Goal: Obtain resource: Download file/media

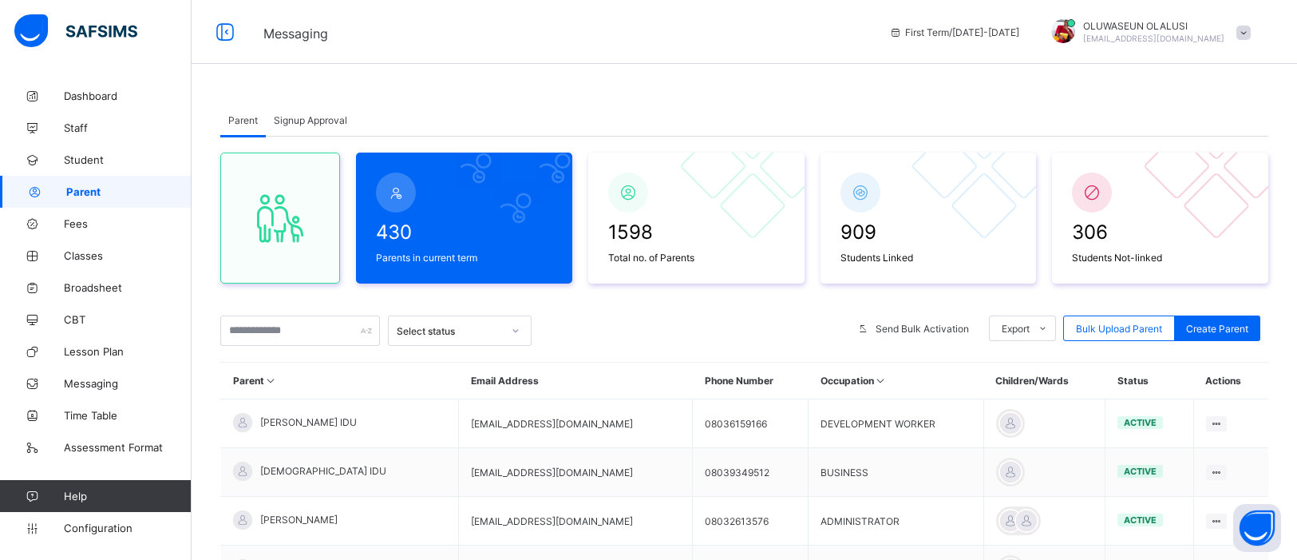
click at [315, 121] on span "Signup Approval" at bounding box center [310, 120] width 73 height 12
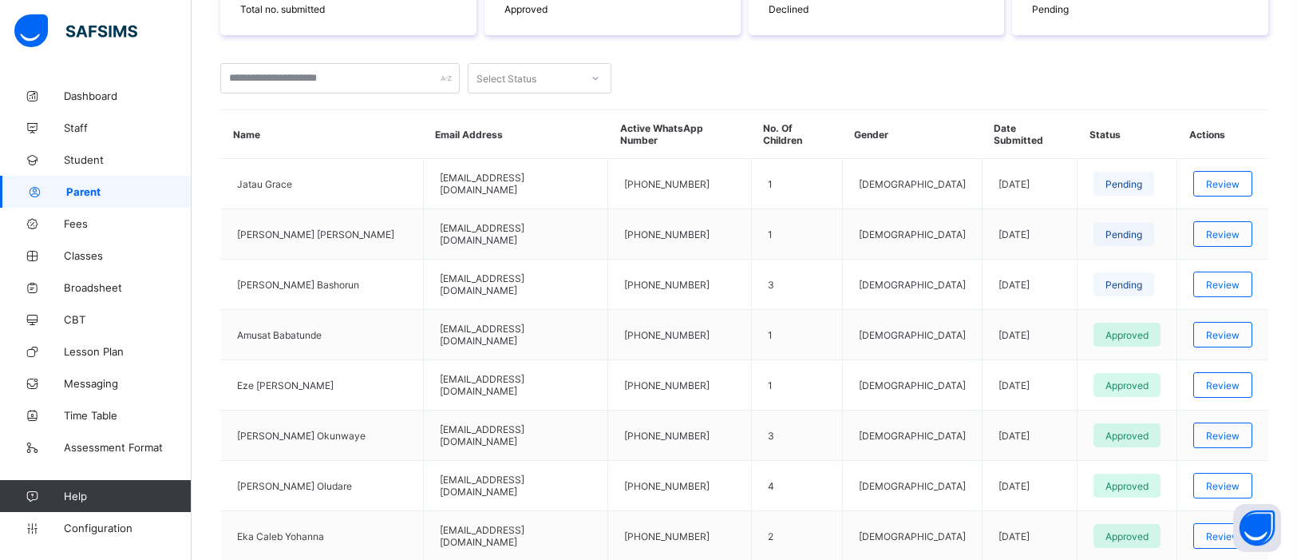
scroll to position [317, 0]
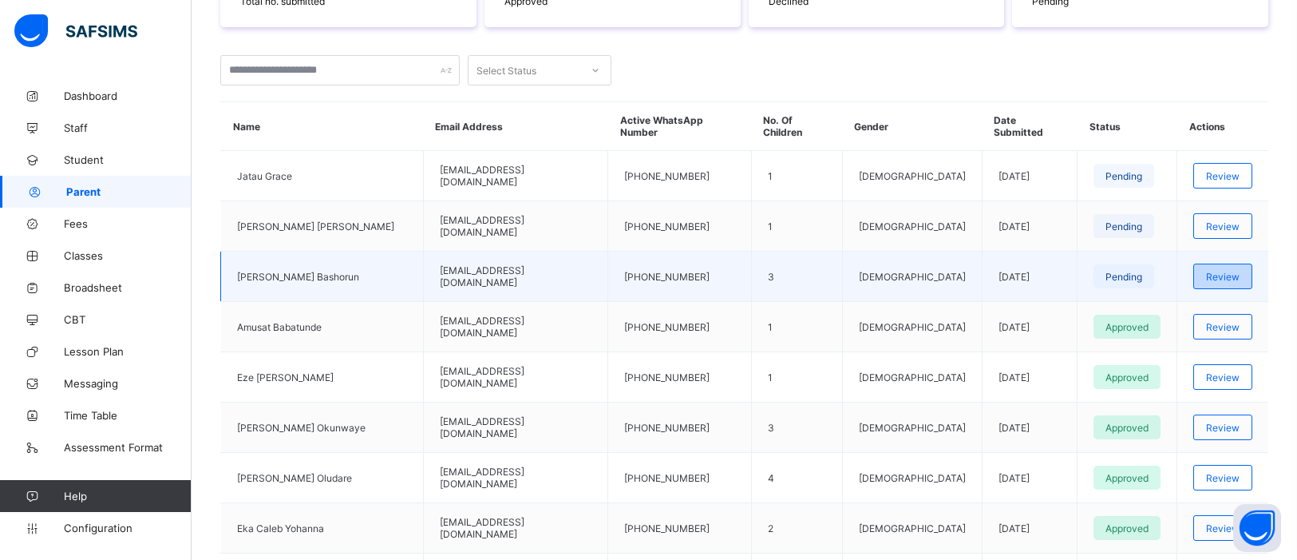
click at [1208, 286] on div "Review" at bounding box center [1222, 276] width 59 height 26
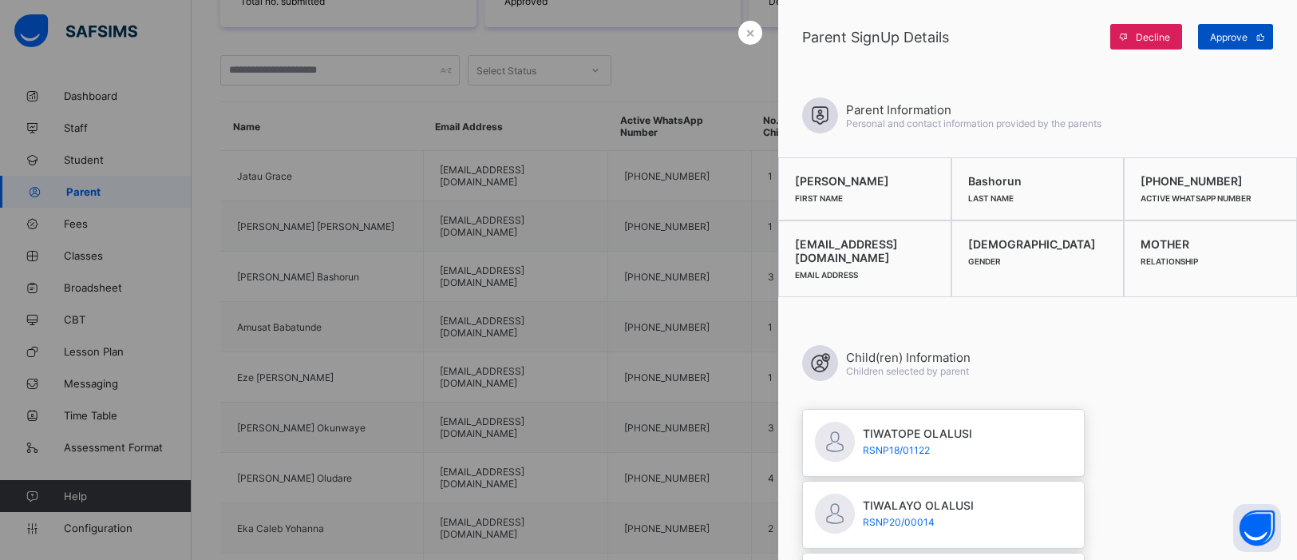
click at [1251, 38] on span at bounding box center [1261, 37] width 26 height 26
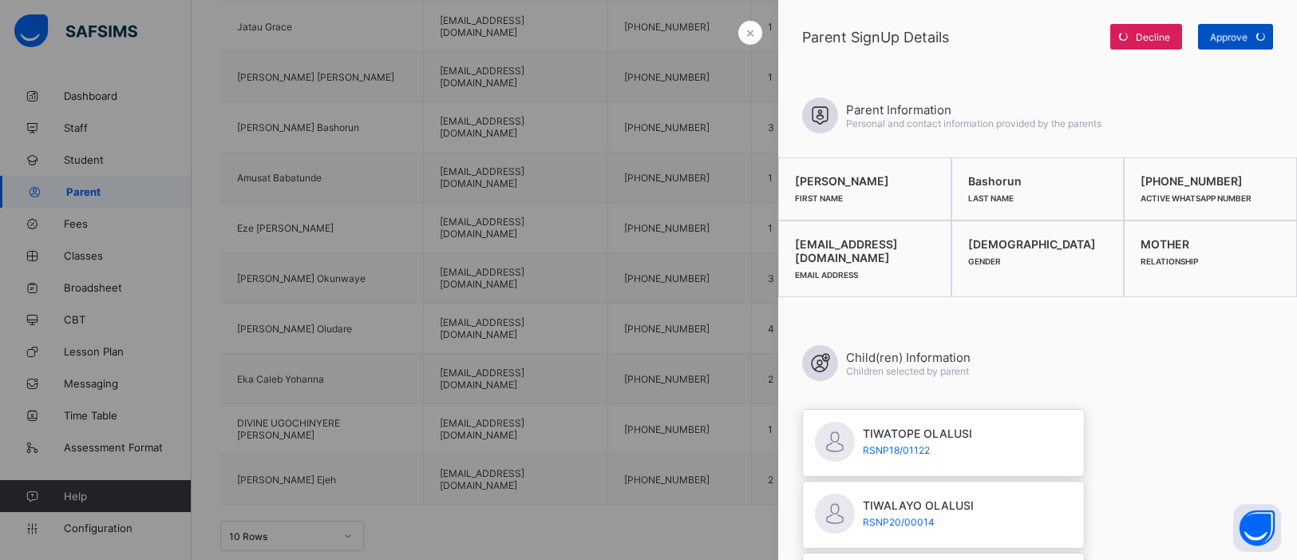
scroll to position [513, 0]
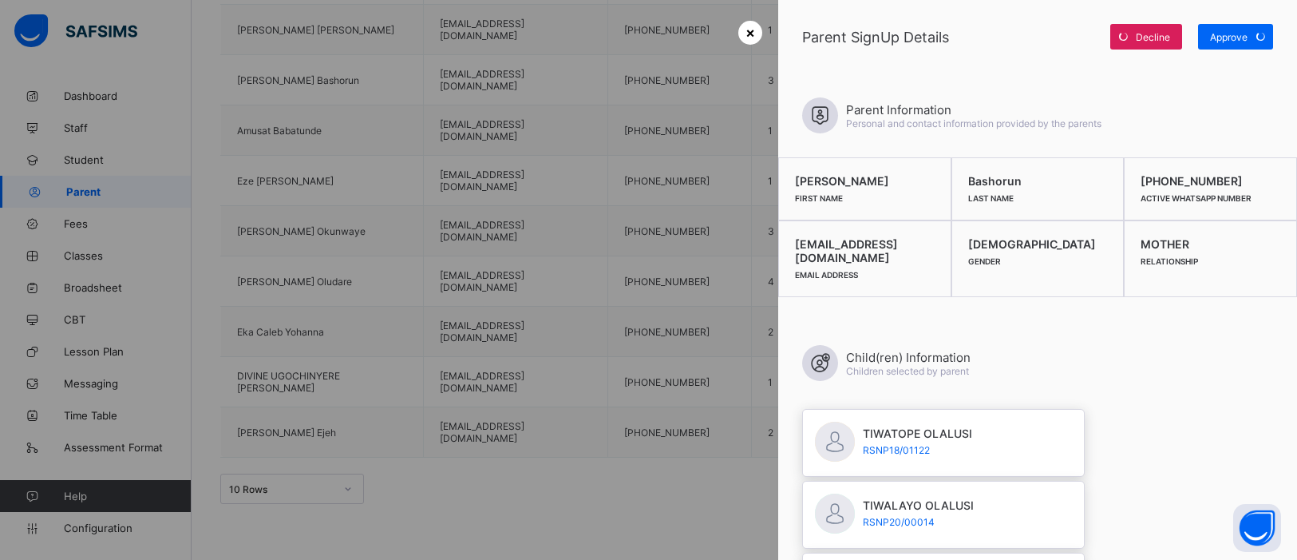
click at [751, 38] on span "×" at bounding box center [750, 32] width 10 height 17
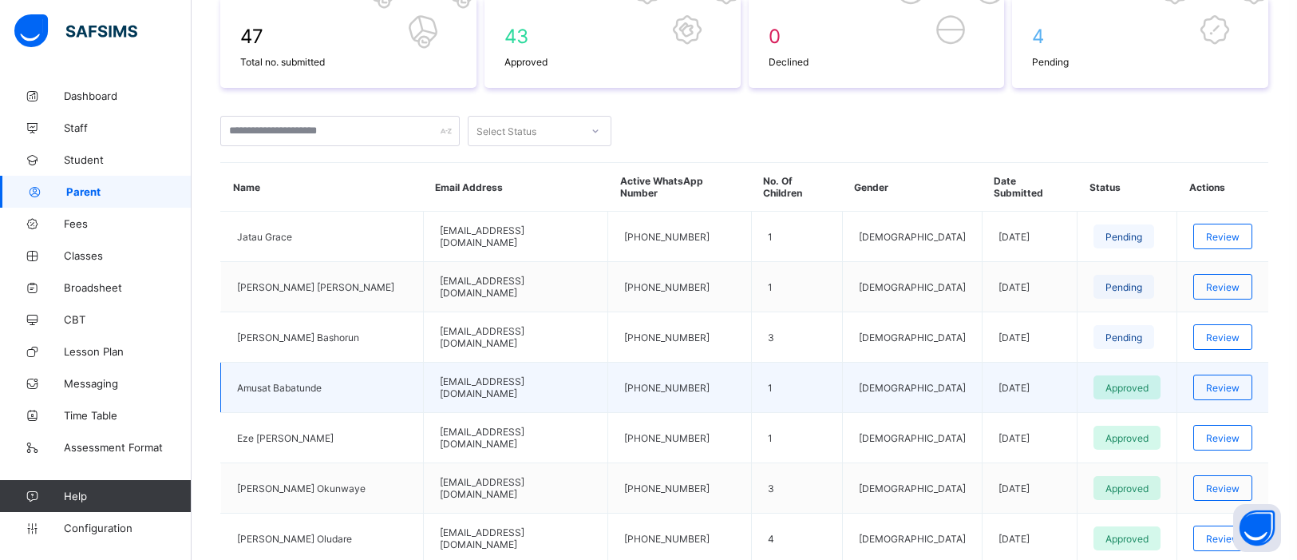
scroll to position [254, 0]
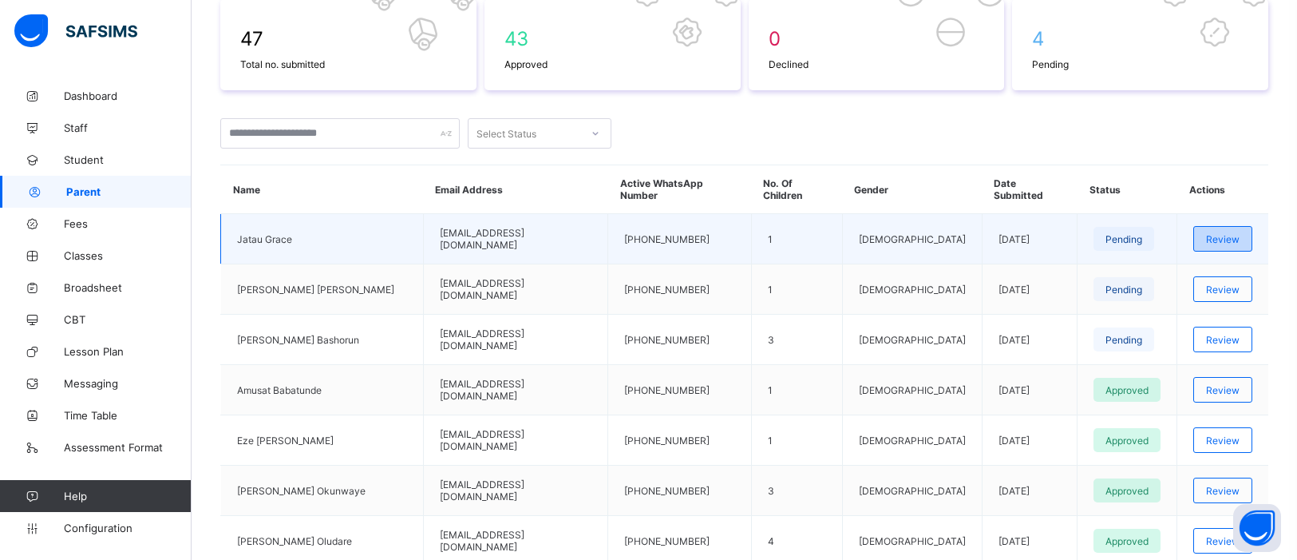
click at [1212, 237] on span "Review" at bounding box center [1223, 239] width 34 height 12
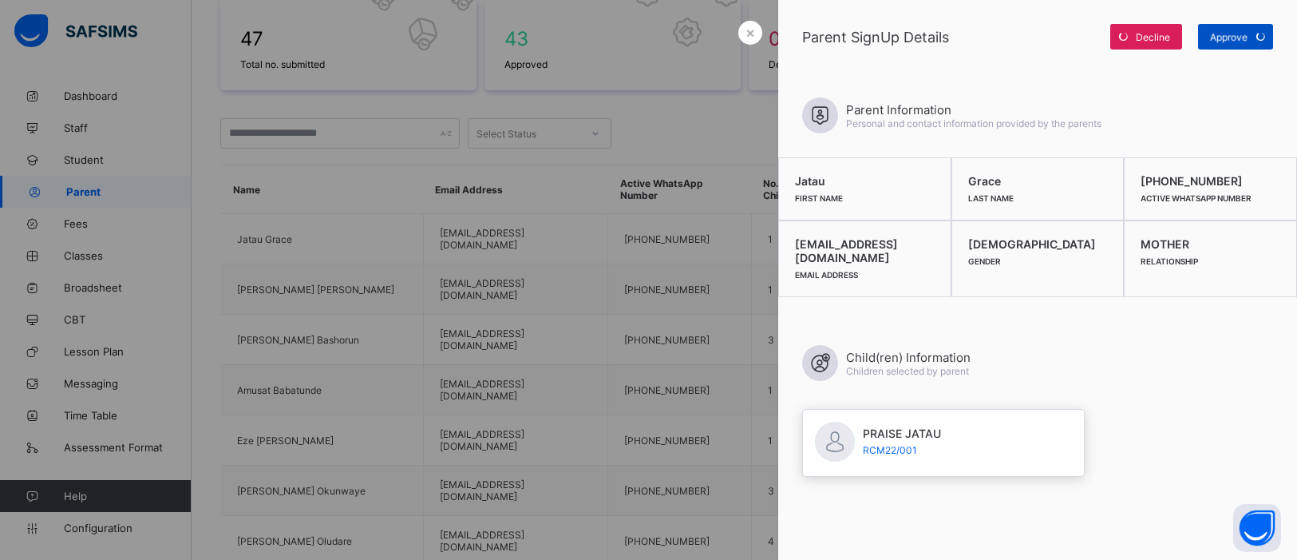
click at [1236, 32] on span "Approve" at bounding box center [1229, 37] width 38 height 12
click at [746, 40] on span "×" at bounding box center [750, 32] width 10 height 17
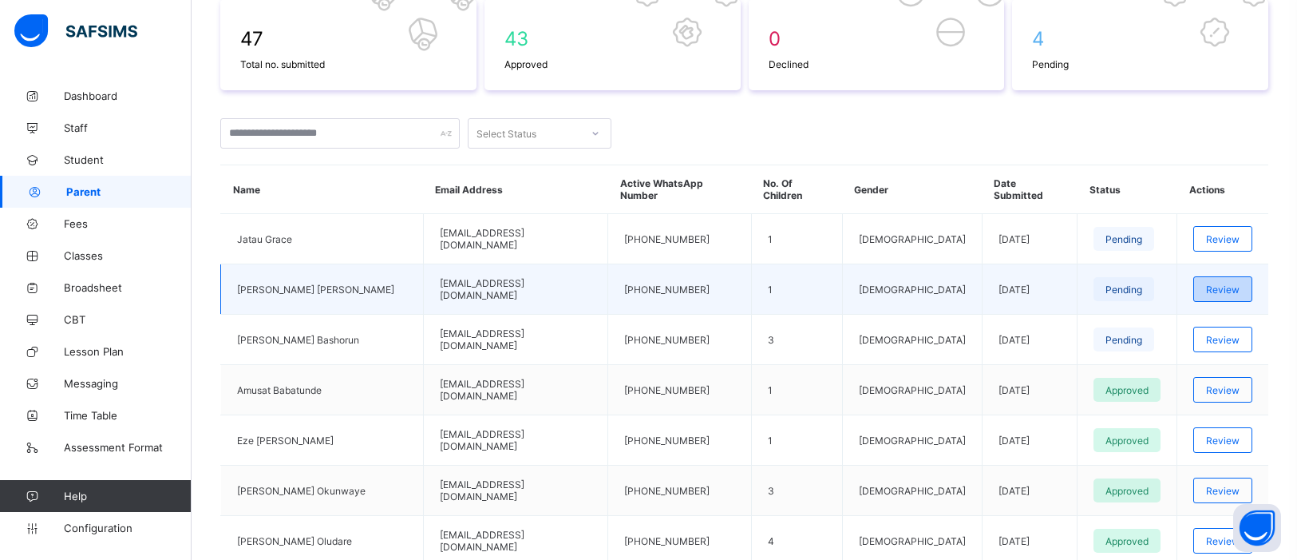
click at [1224, 289] on span "Review" at bounding box center [1223, 289] width 34 height 12
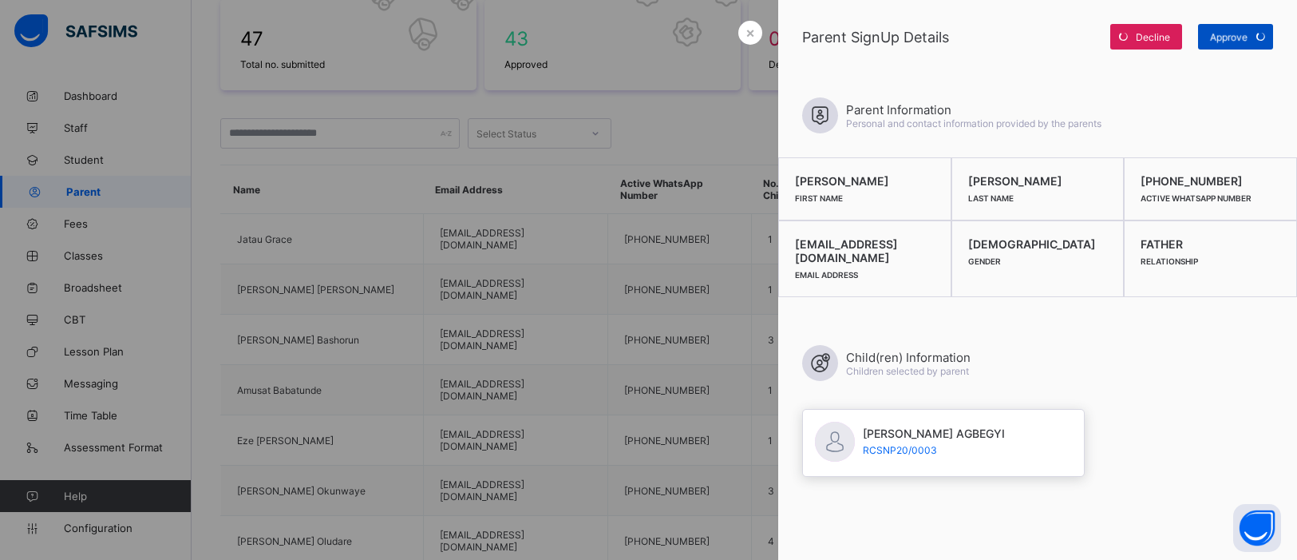
click at [1233, 38] on div "Approve" at bounding box center [1235, 37] width 75 height 26
click at [1233, 38] on span "Approve" at bounding box center [1229, 37] width 38 height 12
click at [1233, 38] on div "Approve" at bounding box center [1235, 37] width 75 height 26
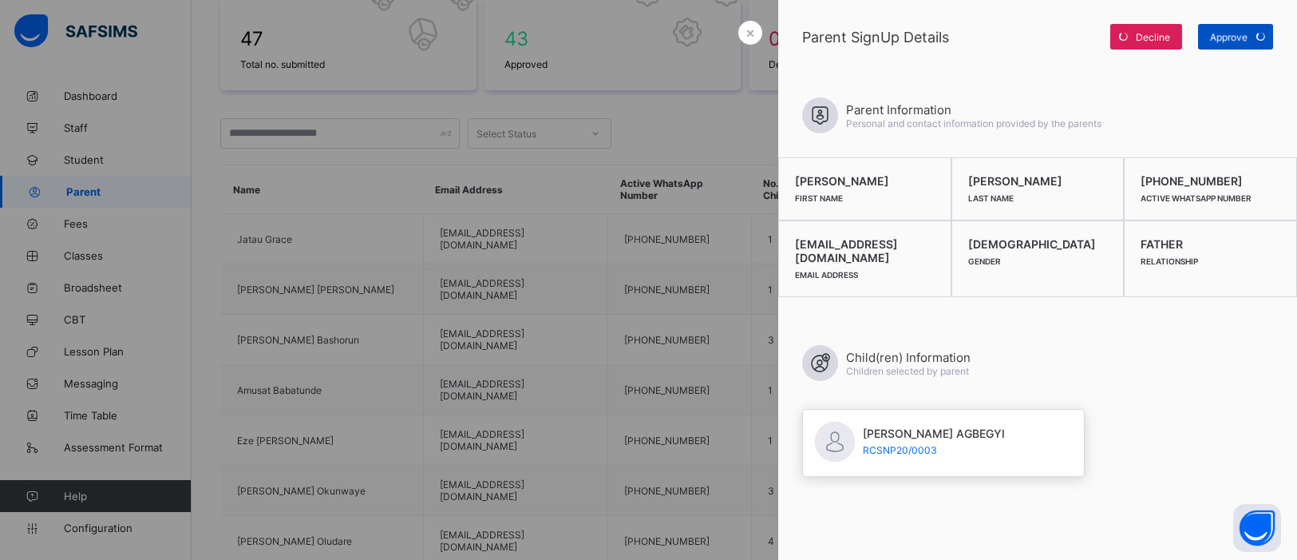
click at [1233, 38] on span "Approve" at bounding box center [1229, 37] width 38 height 12
click at [575, 169] on div at bounding box center [648, 280] width 1297 height 560
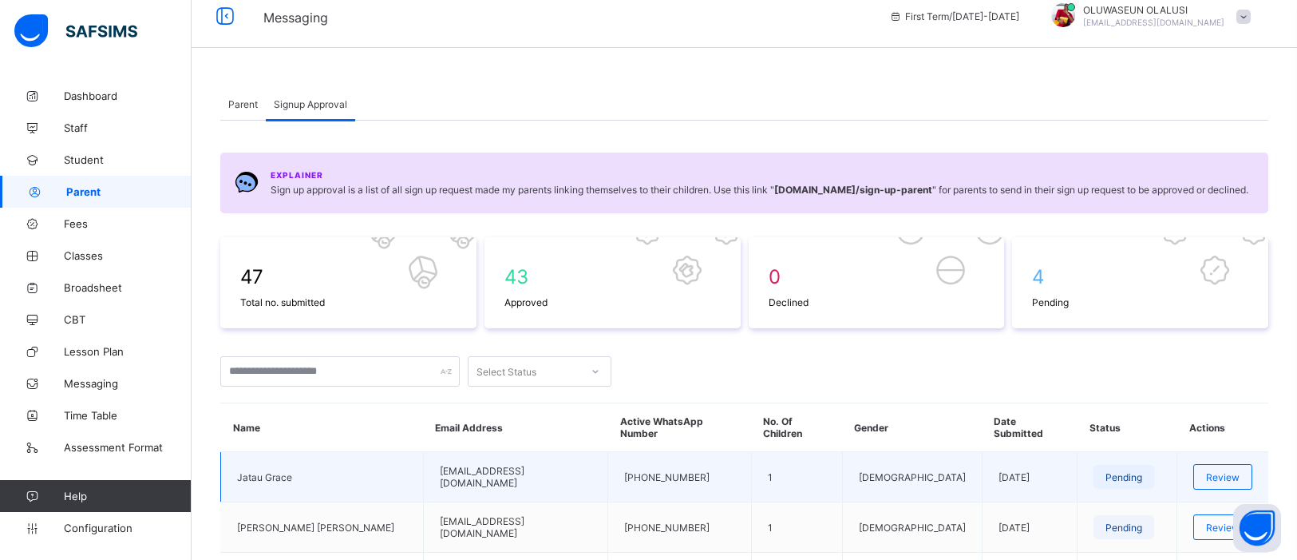
scroll to position [0, 0]
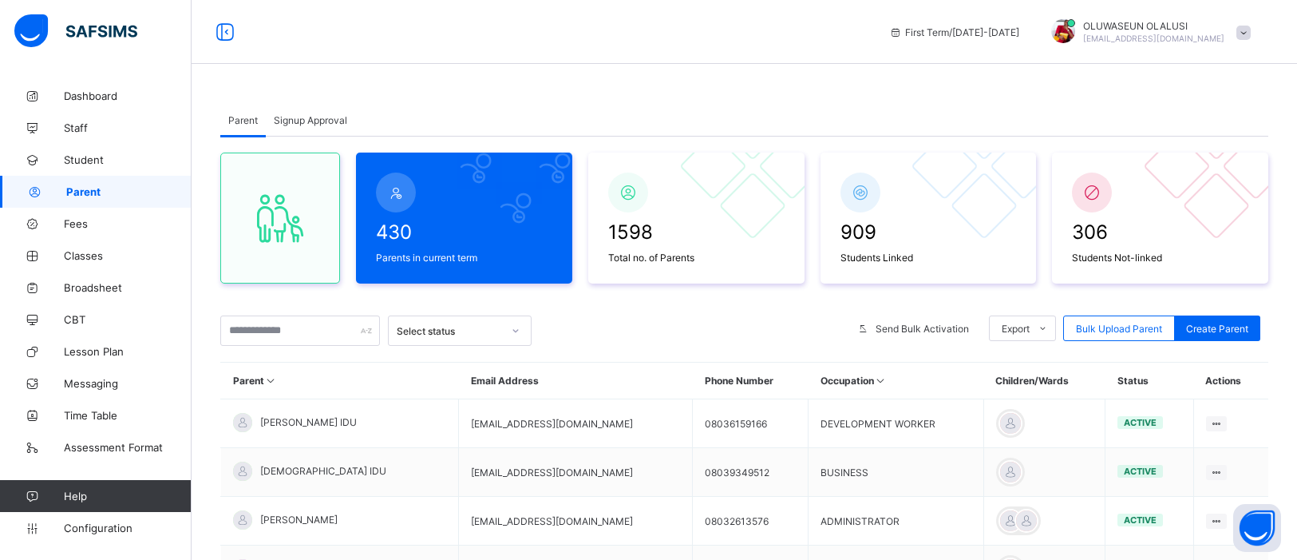
click at [330, 113] on div "Signup Approval" at bounding box center [310, 120] width 89 height 32
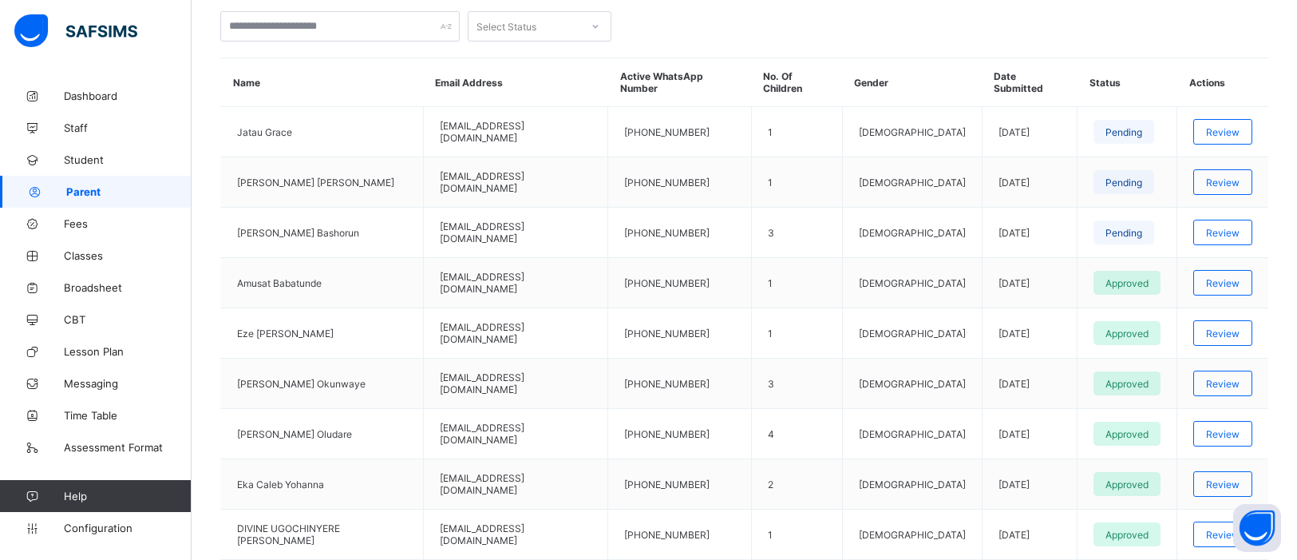
scroll to position [363, 0]
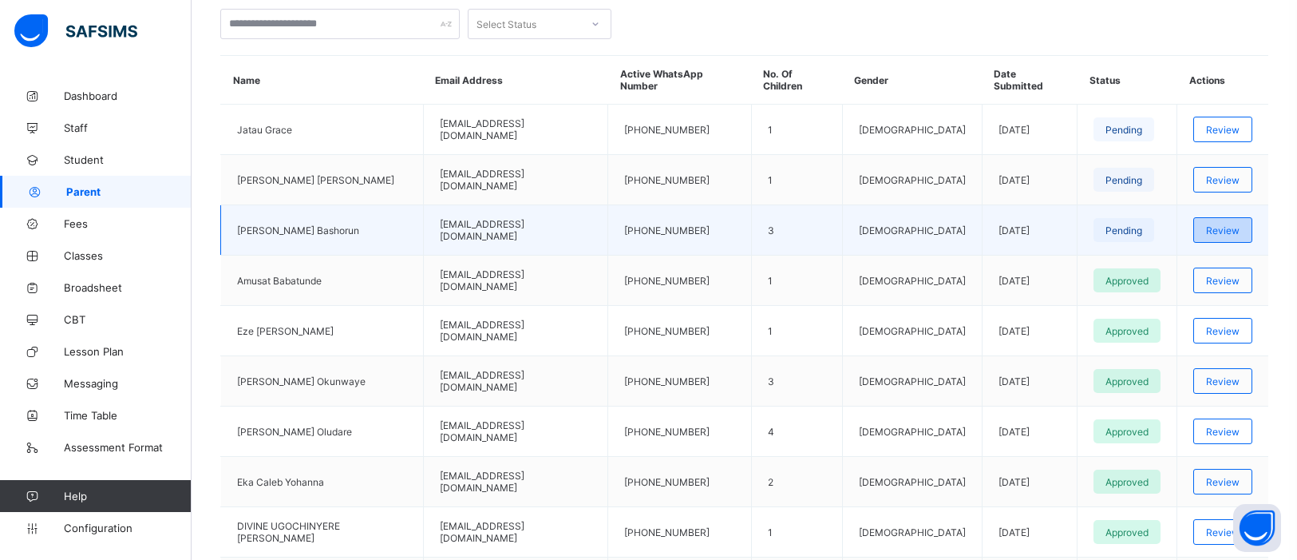
click at [1206, 224] on span "Review" at bounding box center [1223, 230] width 34 height 12
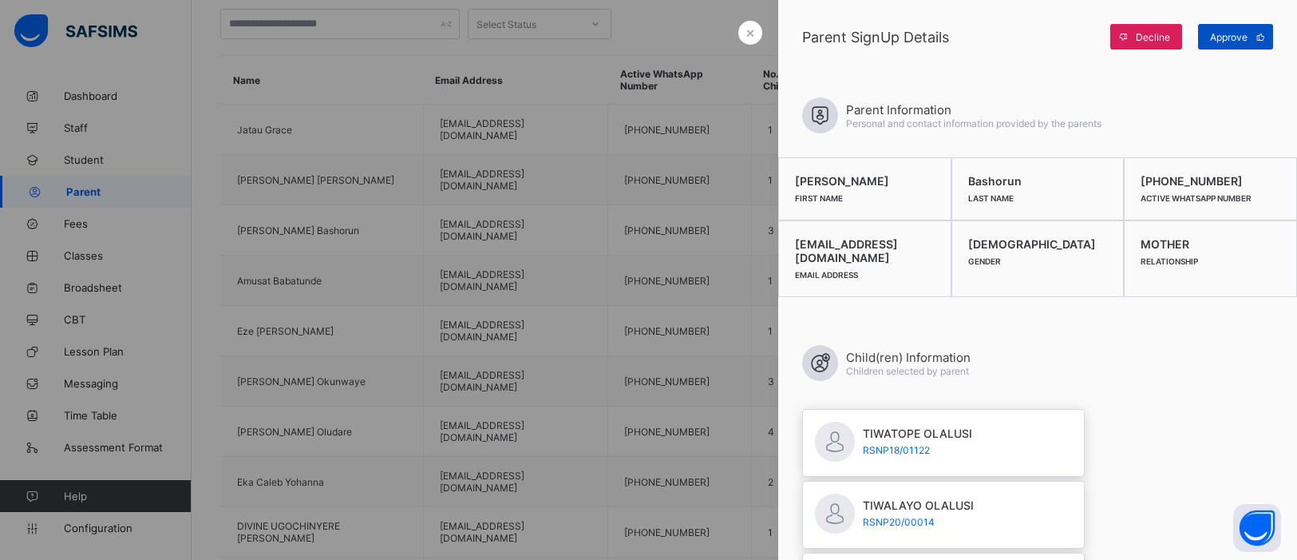
click at [1250, 40] on span at bounding box center [1261, 37] width 26 height 26
click at [1249, 36] on div "Approve" at bounding box center [1235, 37] width 75 height 26
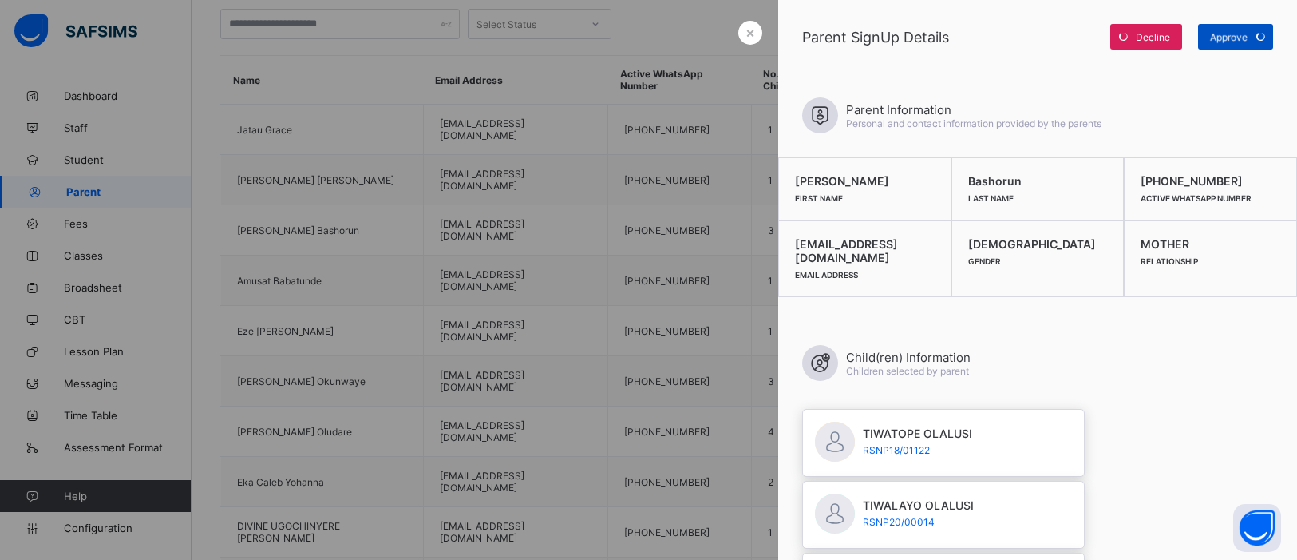
click at [1249, 36] on span at bounding box center [1261, 37] width 26 height 26
click at [477, 212] on div at bounding box center [648, 280] width 1297 height 560
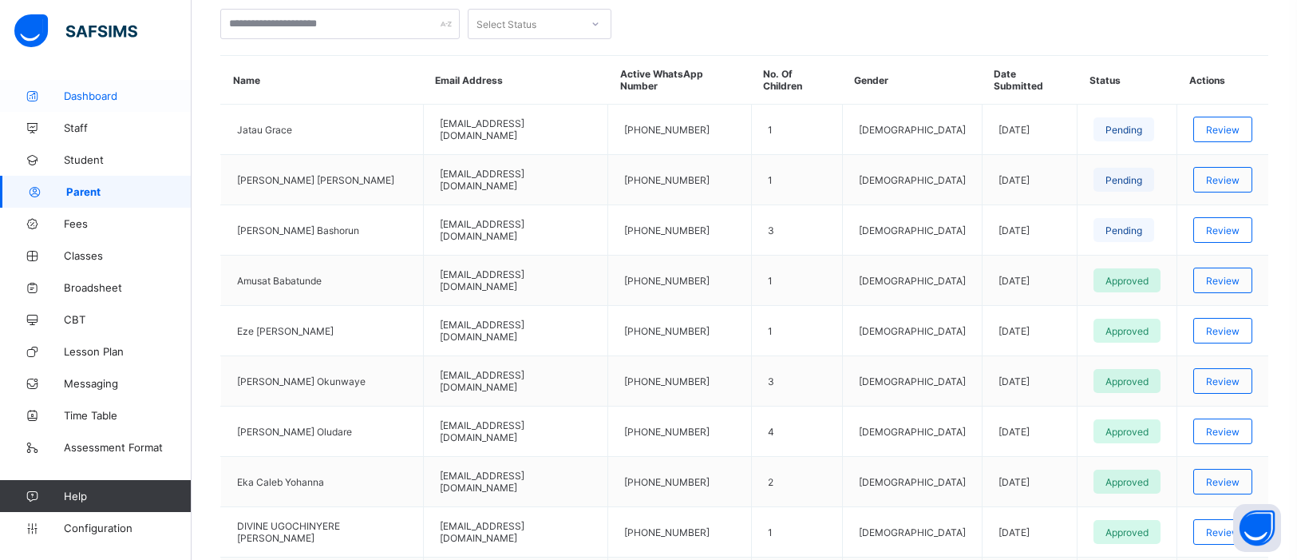
click at [97, 97] on span "Dashboard" at bounding box center [128, 95] width 128 height 13
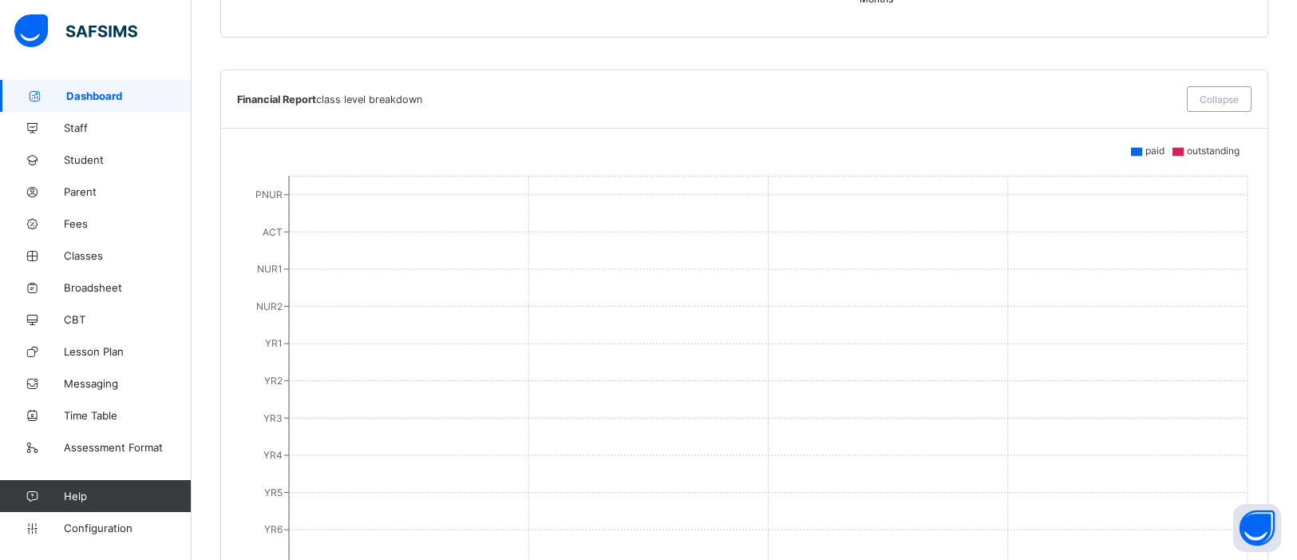
scroll to position [1162, 0]
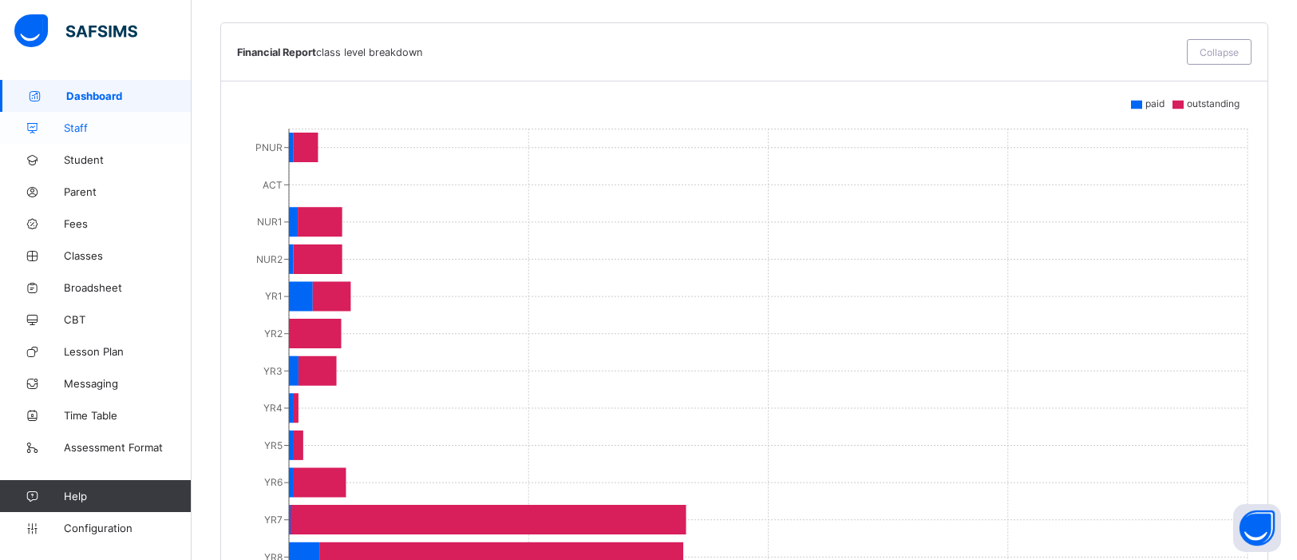
click at [73, 132] on span "Staff" at bounding box center [128, 127] width 128 height 13
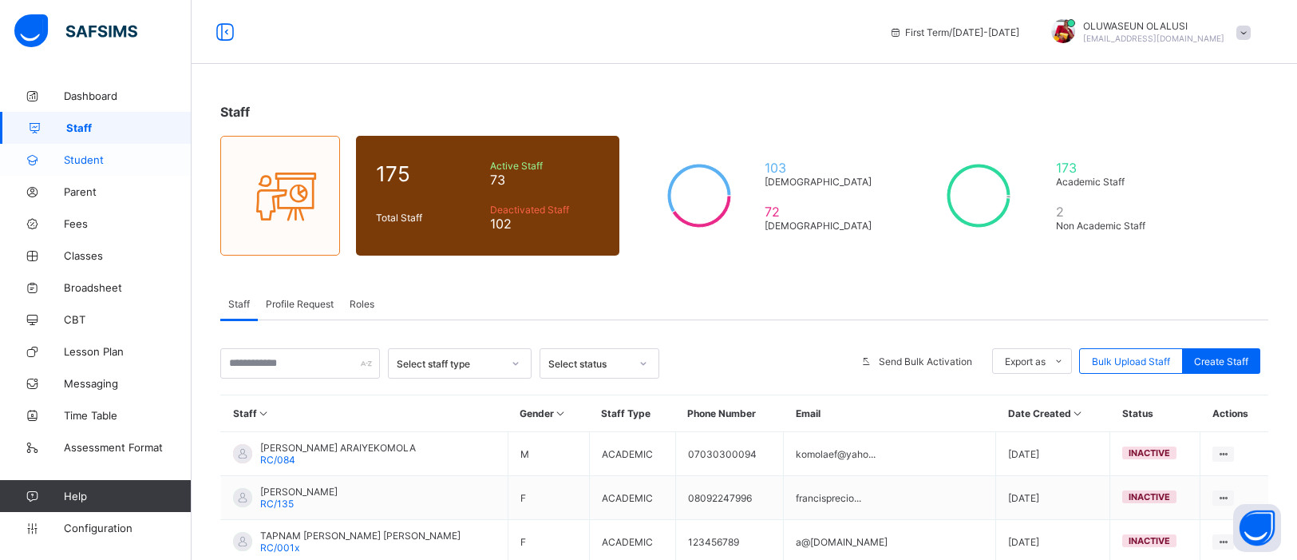
click at [93, 164] on span "Student" at bounding box center [128, 159] width 128 height 13
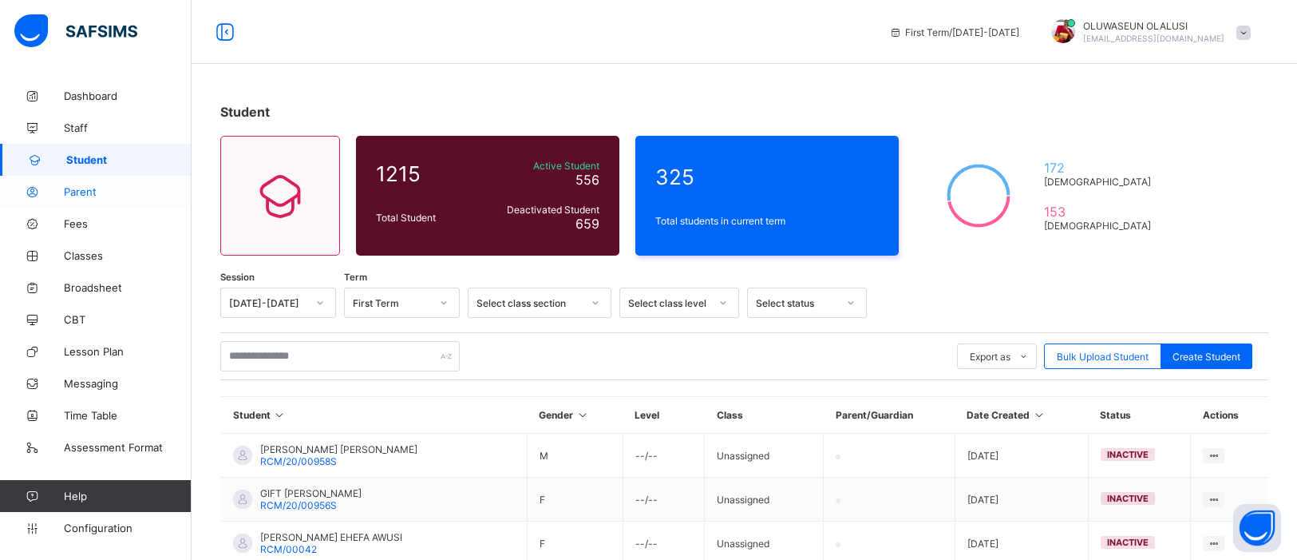
click at [90, 192] on span "Parent" at bounding box center [128, 191] width 128 height 13
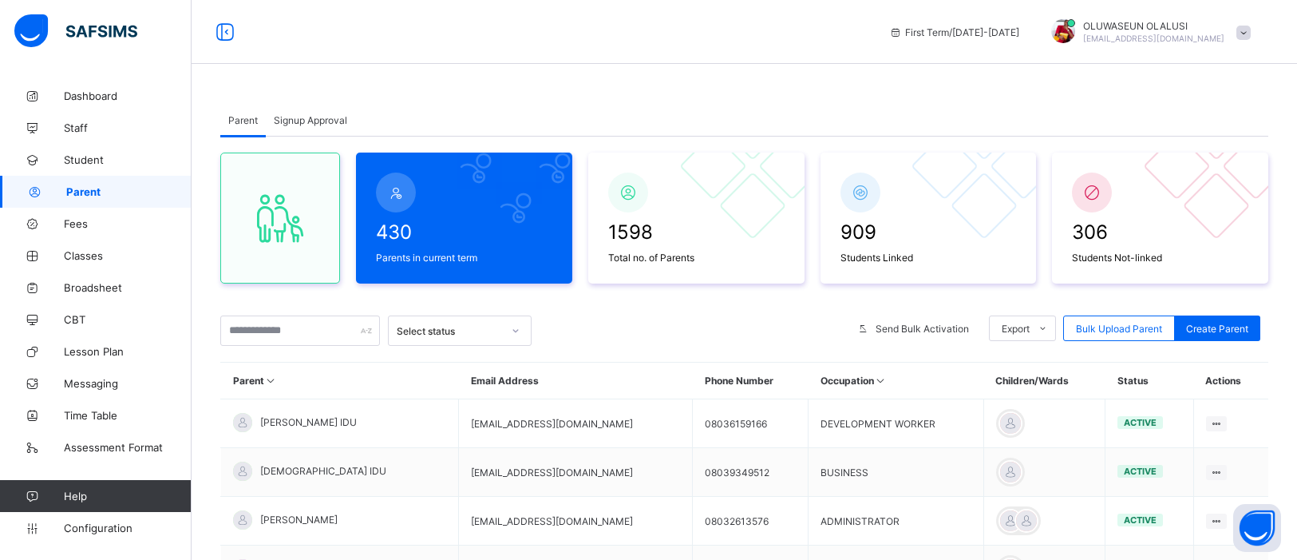
click at [304, 112] on div "Signup Approval" at bounding box center [310, 120] width 89 height 32
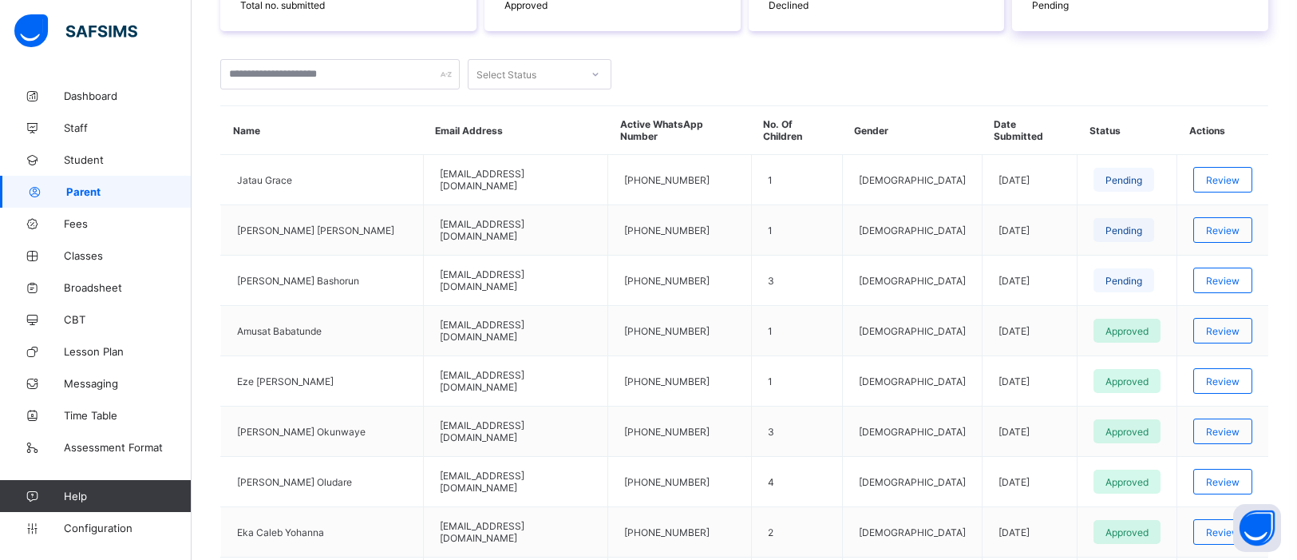
scroll to position [316, 0]
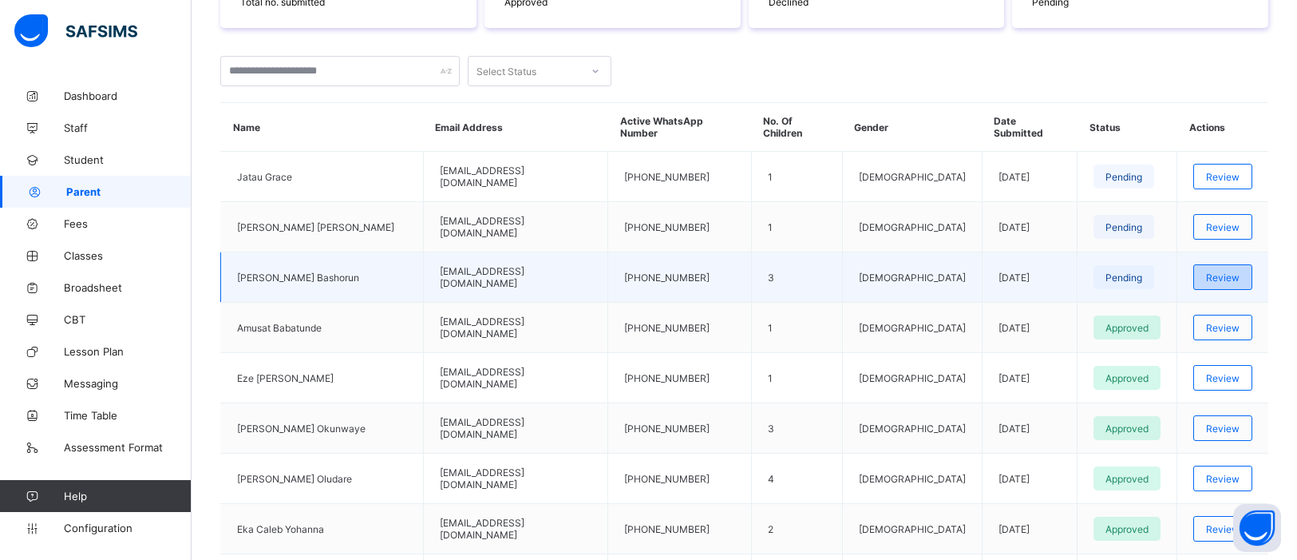
click at [1215, 282] on div "Review" at bounding box center [1222, 277] width 59 height 26
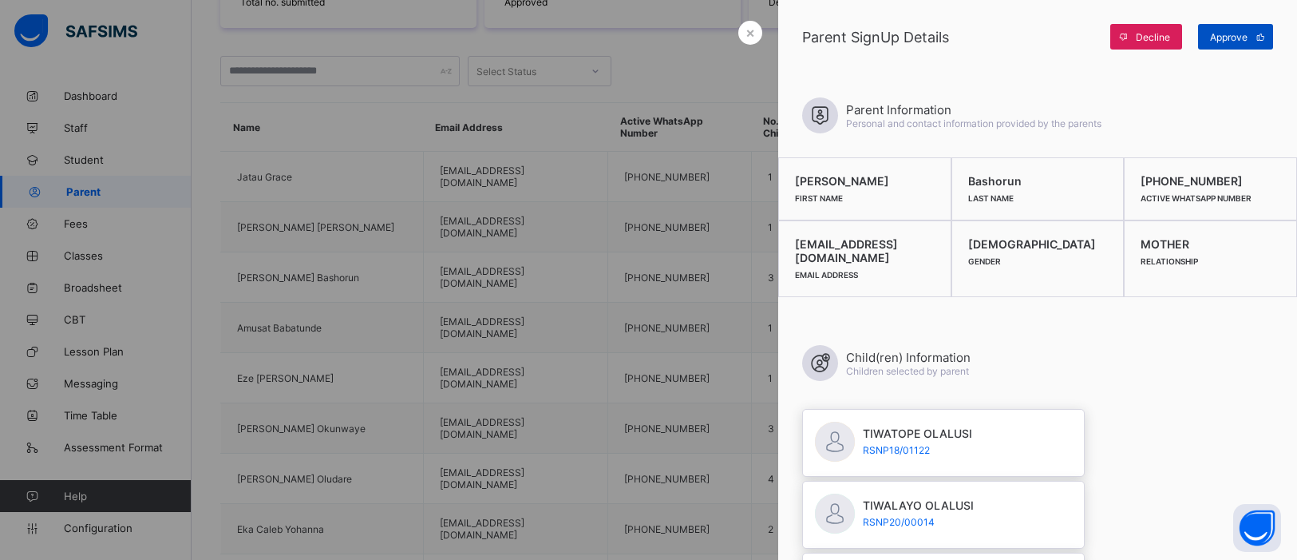
click at [1244, 37] on span "Approve" at bounding box center [1229, 37] width 38 height 12
click at [611, 360] on div at bounding box center [648, 280] width 1297 height 560
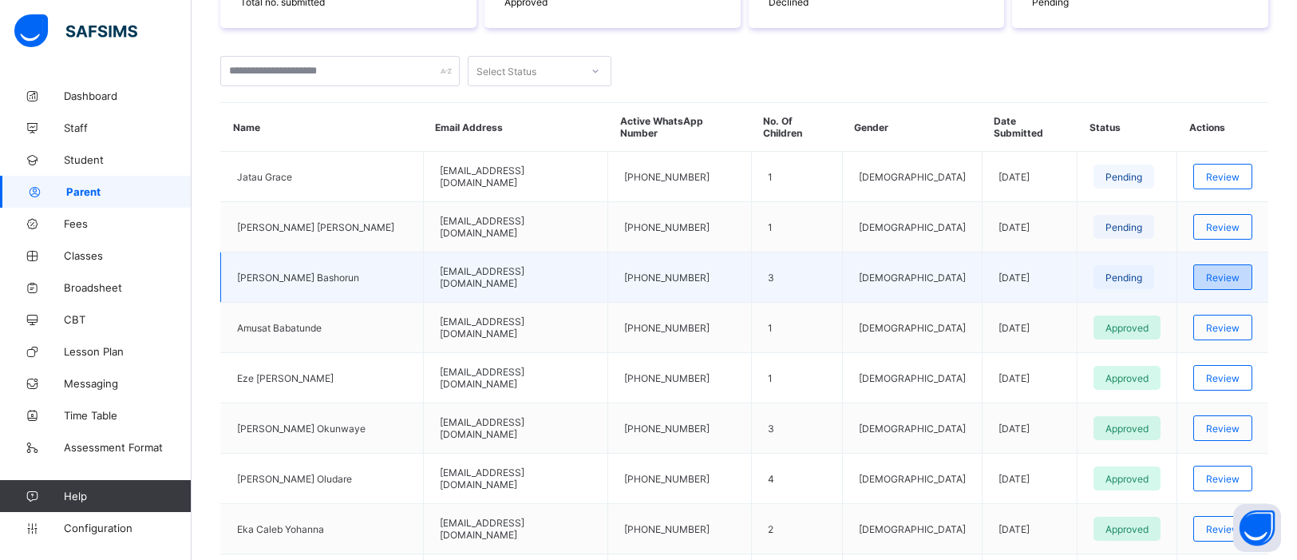
click at [1223, 283] on div "Review" at bounding box center [1222, 277] width 59 height 26
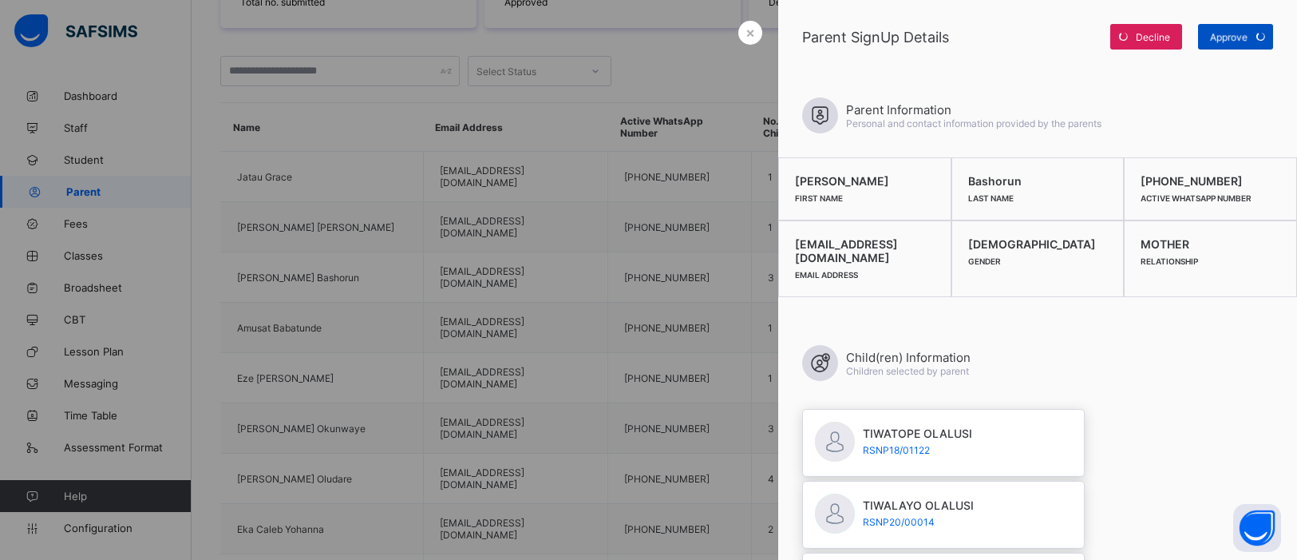
click at [1243, 37] on span "Approve" at bounding box center [1229, 37] width 38 height 12
click at [352, 338] on div at bounding box center [648, 280] width 1297 height 560
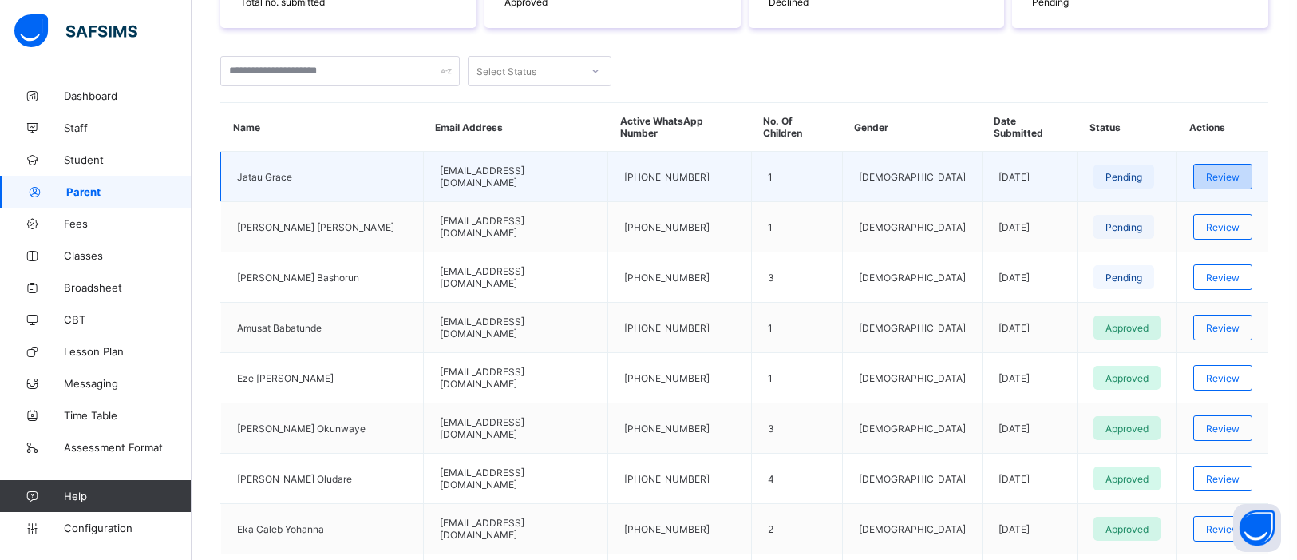
click at [1203, 164] on div "Review" at bounding box center [1222, 177] width 59 height 26
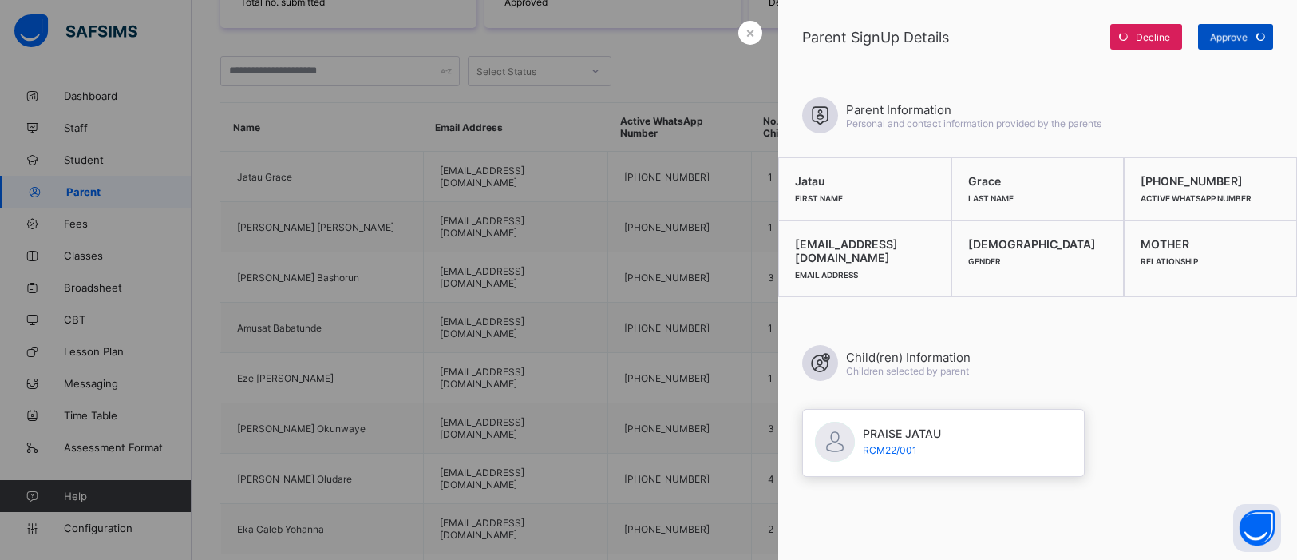
click at [1232, 30] on div "Approve" at bounding box center [1235, 37] width 75 height 26
click at [318, 244] on div at bounding box center [648, 280] width 1297 height 560
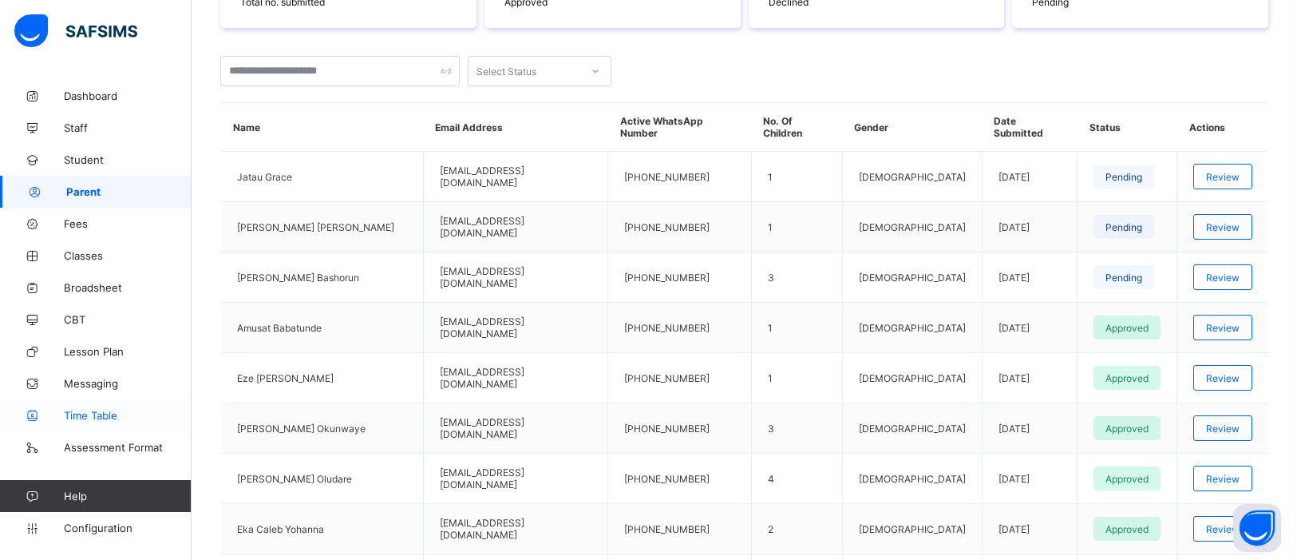
click at [113, 421] on span "Time Table" at bounding box center [128, 415] width 128 height 13
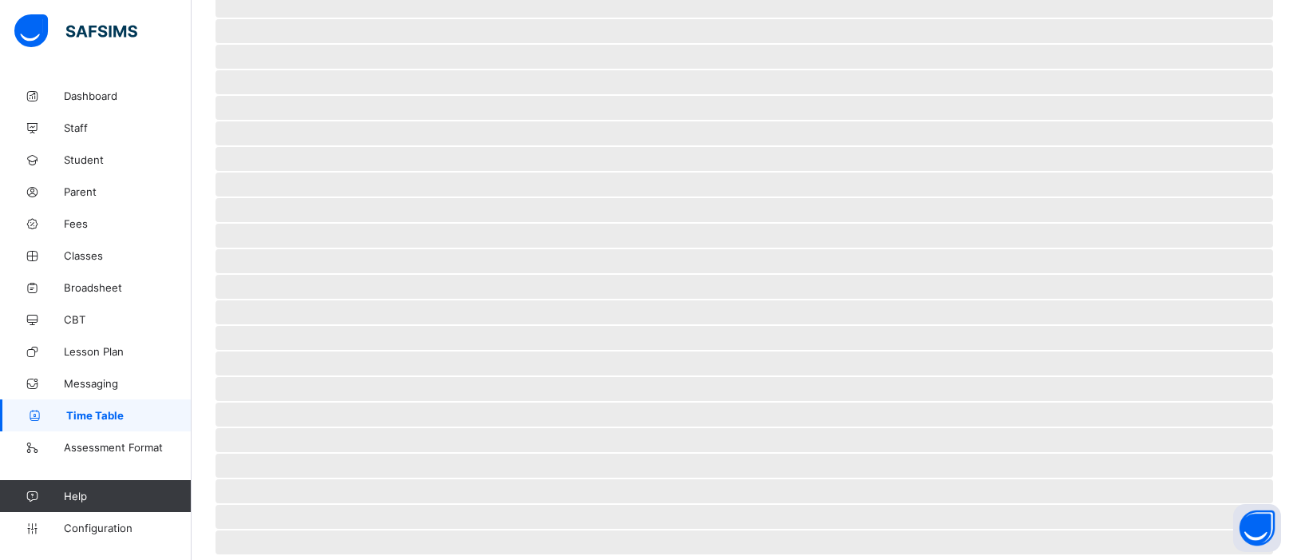
scroll to position [316, 0]
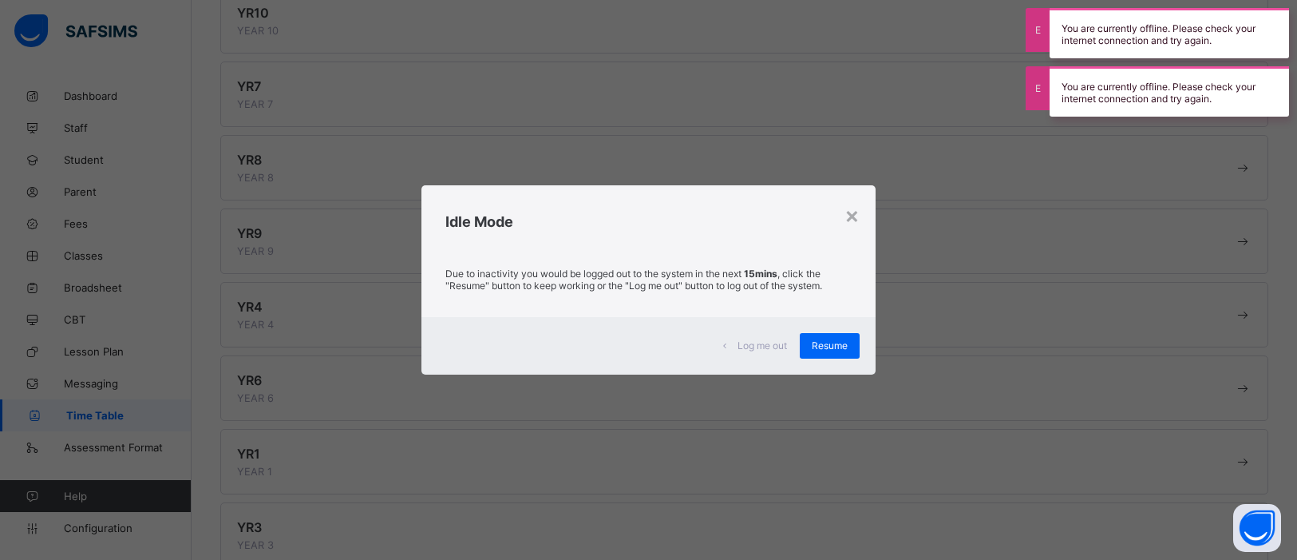
click at [0, 399] on link "Time Table" at bounding box center [96, 415] width 192 height 32
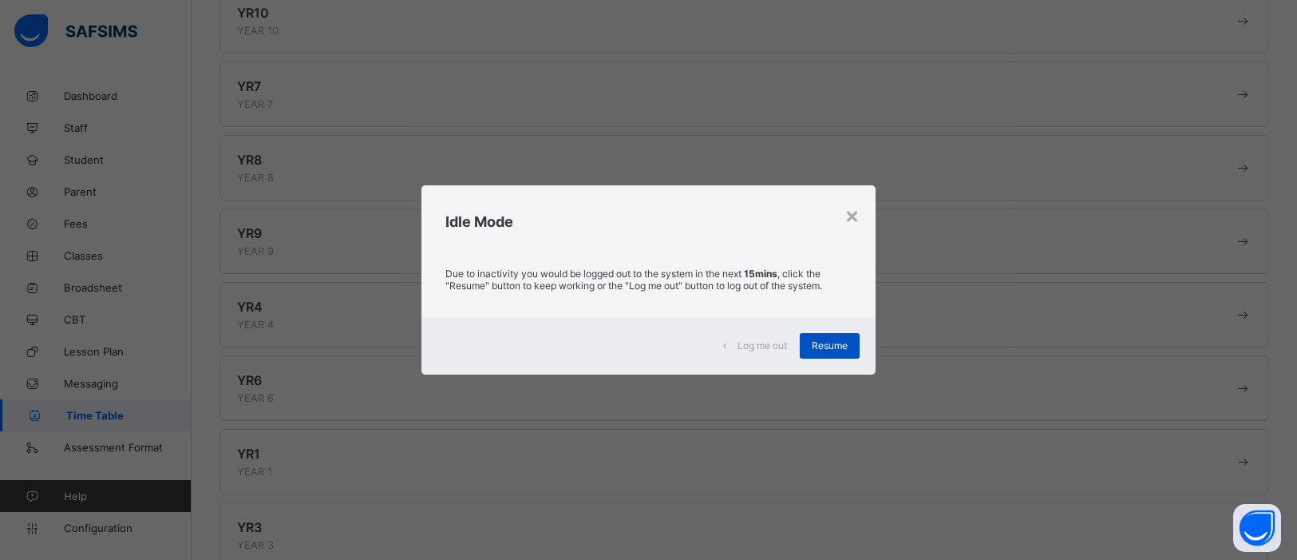
click at [825, 343] on span "Resume" at bounding box center [830, 345] width 36 height 12
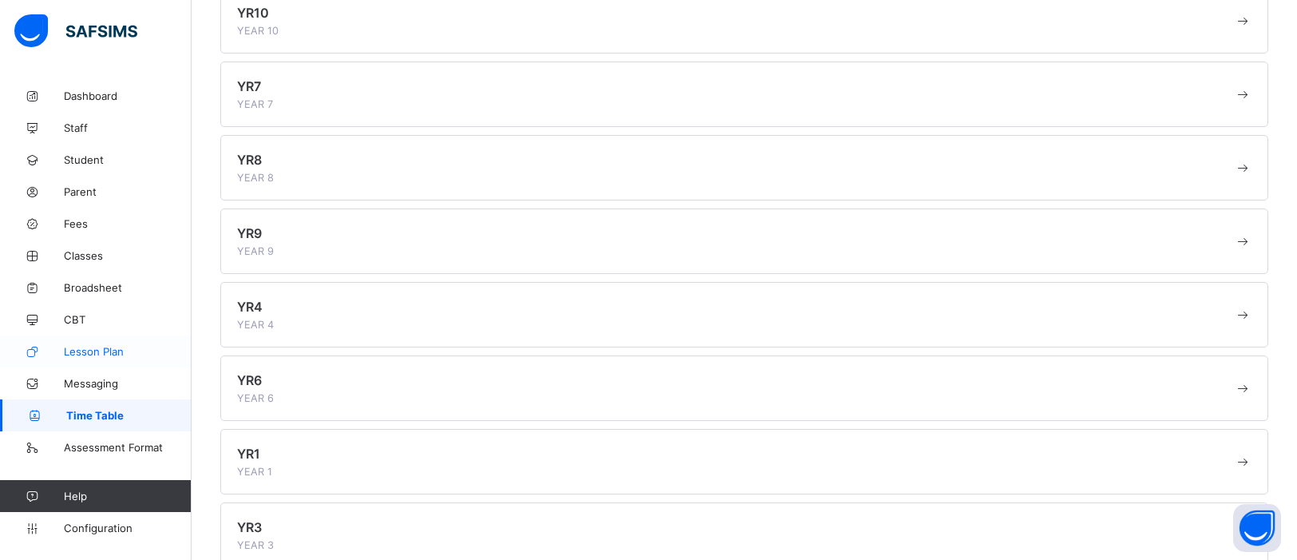
click at [94, 355] on span "Lesson Plan" at bounding box center [128, 351] width 128 height 13
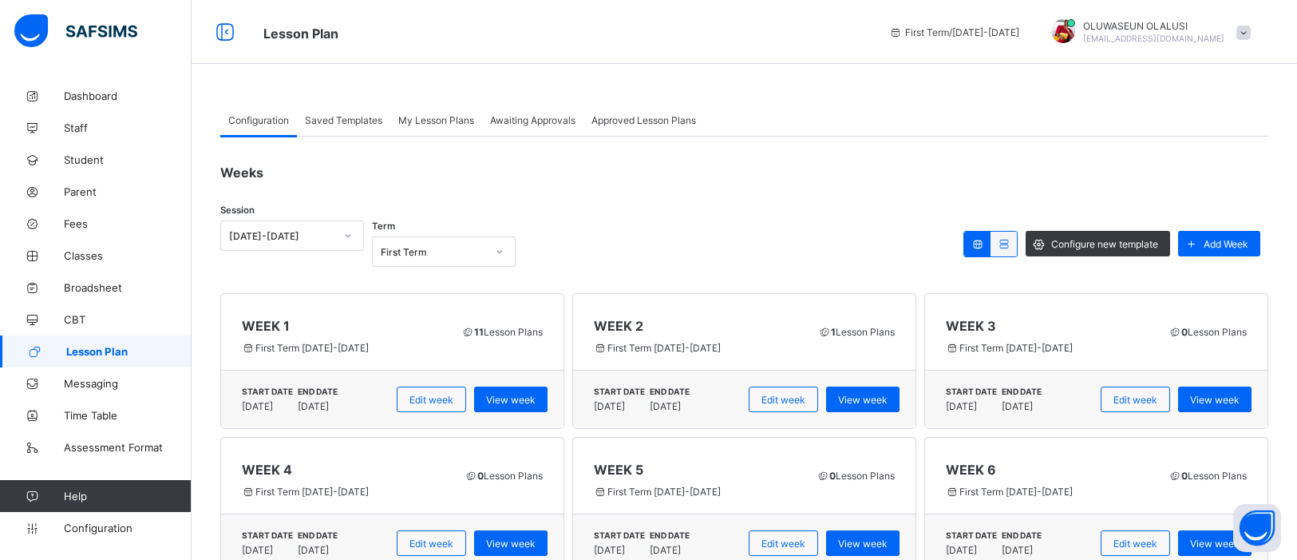
click at [345, 111] on div "Saved Templates" at bounding box center [343, 120] width 93 height 32
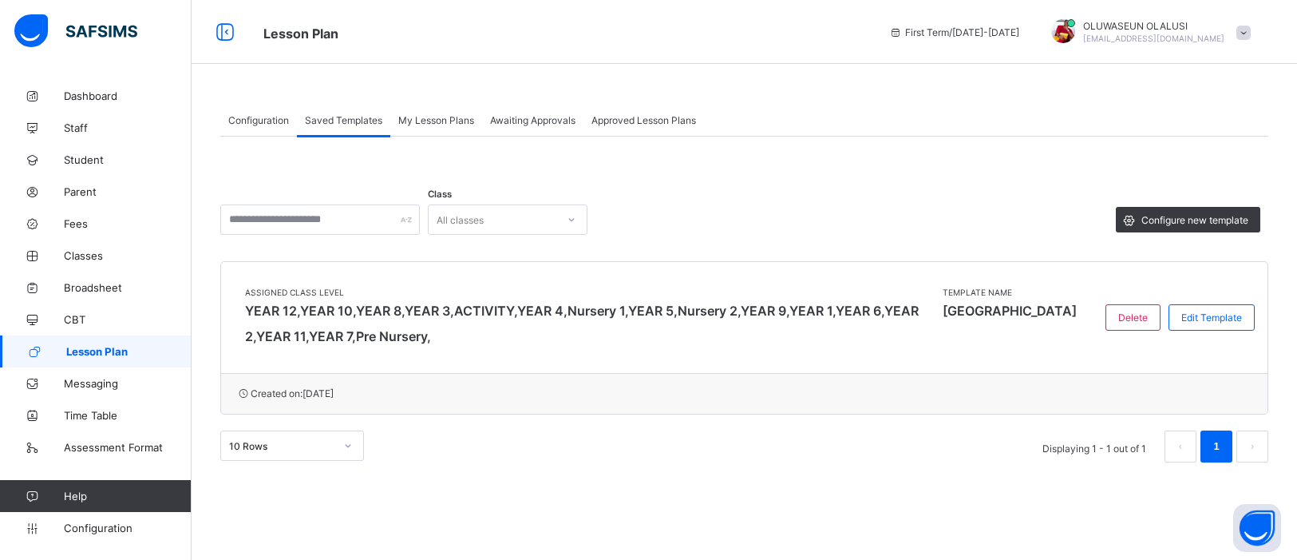
click at [458, 117] on span "My Lesson Plans" at bounding box center [436, 120] width 76 height 12
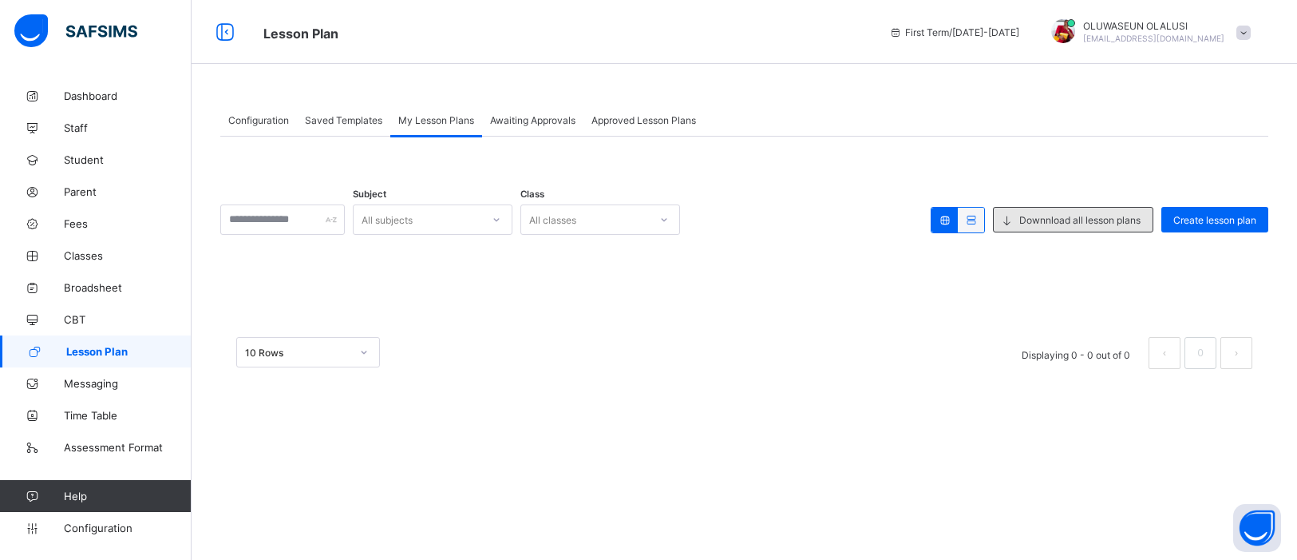
click at [1134, 221] on span "Downnload all lesson plans" at bounding box center [1079, 220] width 121 height 12
click at [1117, 221] on span "Downnload all lesson plans" at bounding box center [1079, 220] width 121 height 12
click at [1052, 212] on div "Downnload all lesson plans" at bounding box center [1073, 220] width 160 height 26
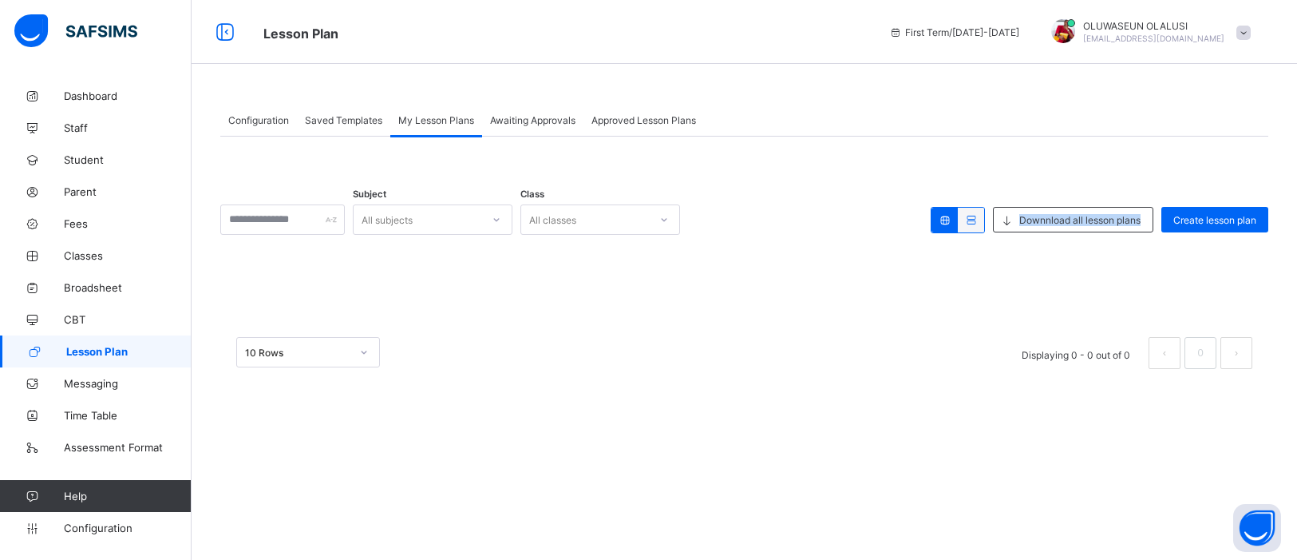
click at [503, 135] on div "Awaiting Approvals" at bounding box center [532, 120] width 101 height 32
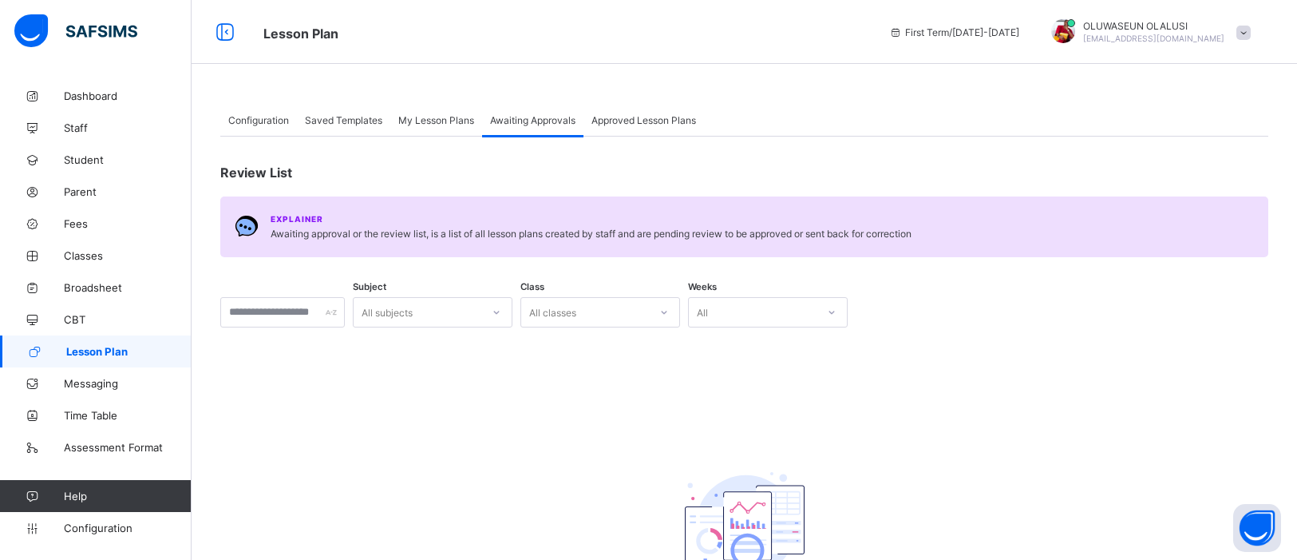
click at [345, 122] on span "Saved Templates" at bounding box center [343, 120] width 77 height 12
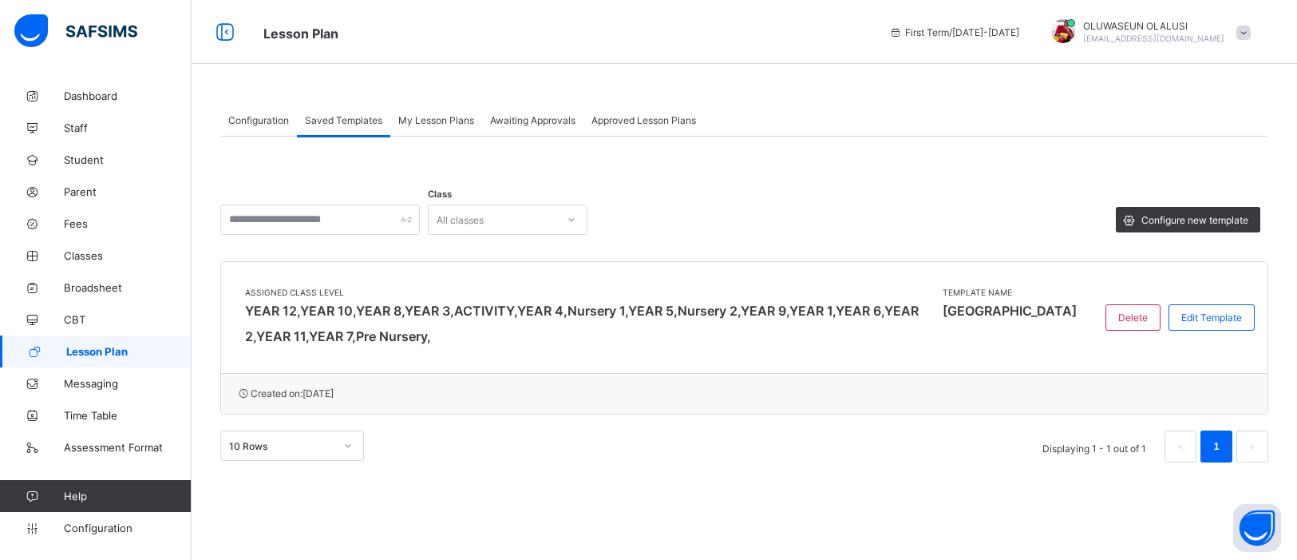
click at [269, 114] on span "Configuration" at bounding box center [258, 120] width 61 height 12
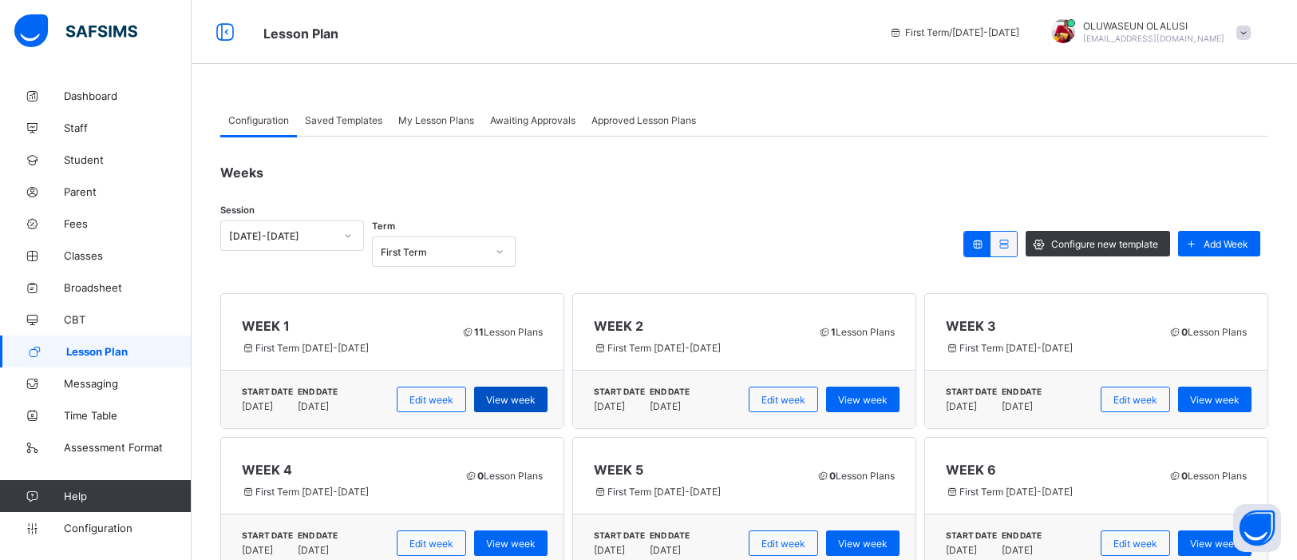
click at [524, 395] on span "View week" at bounding box center [510, 399] width 49 height 12
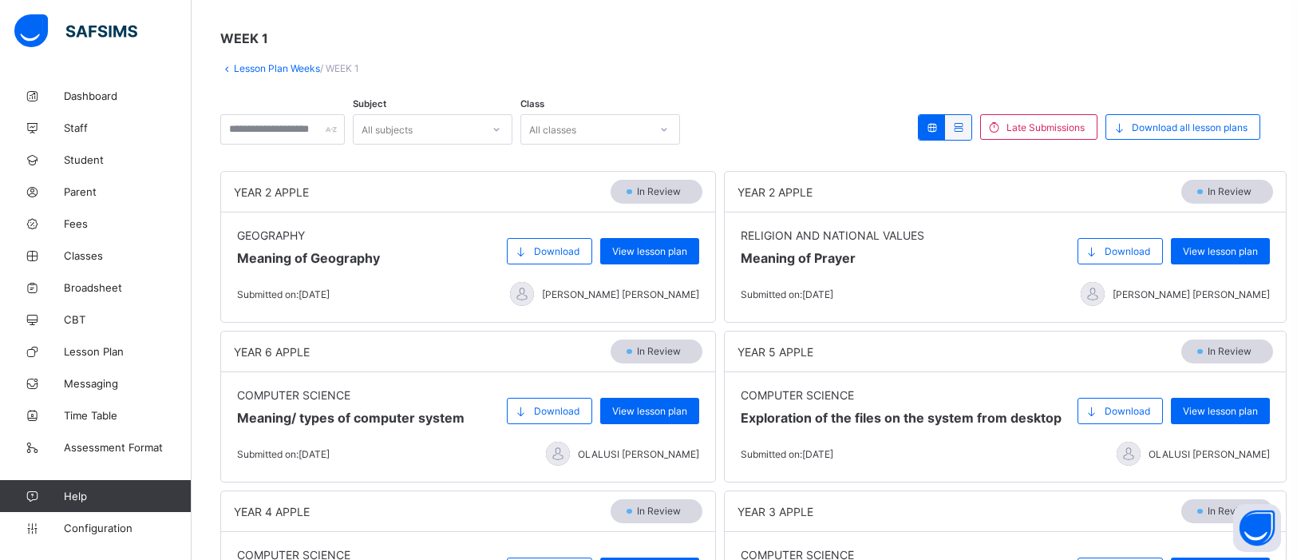
scroll to position [65, 0]
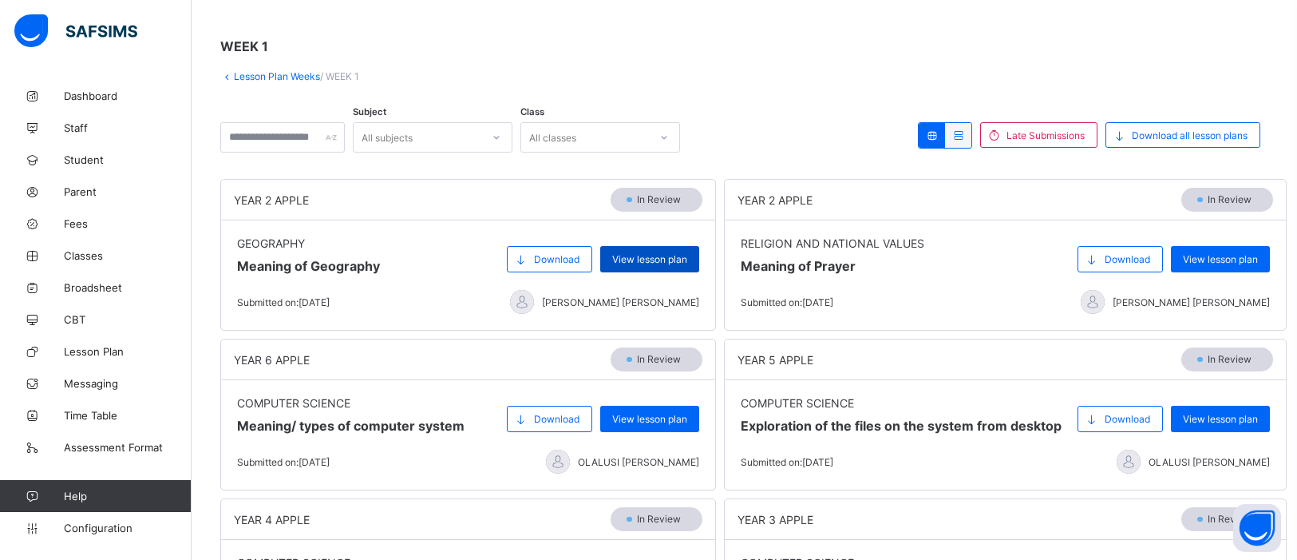
click at [647, 259] on span "View lesson plan" at bounding box center [649, 259] width 75 height 12
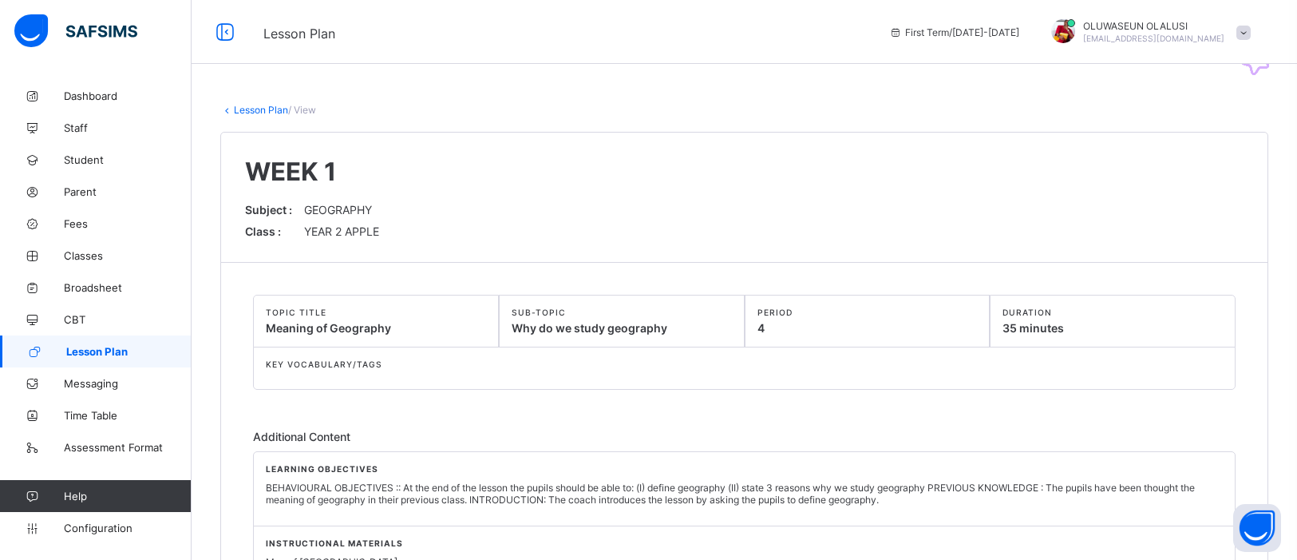
click at [255, 109] on link "Lesson Plan" at bounding box center [261, 110] width 54 height 12
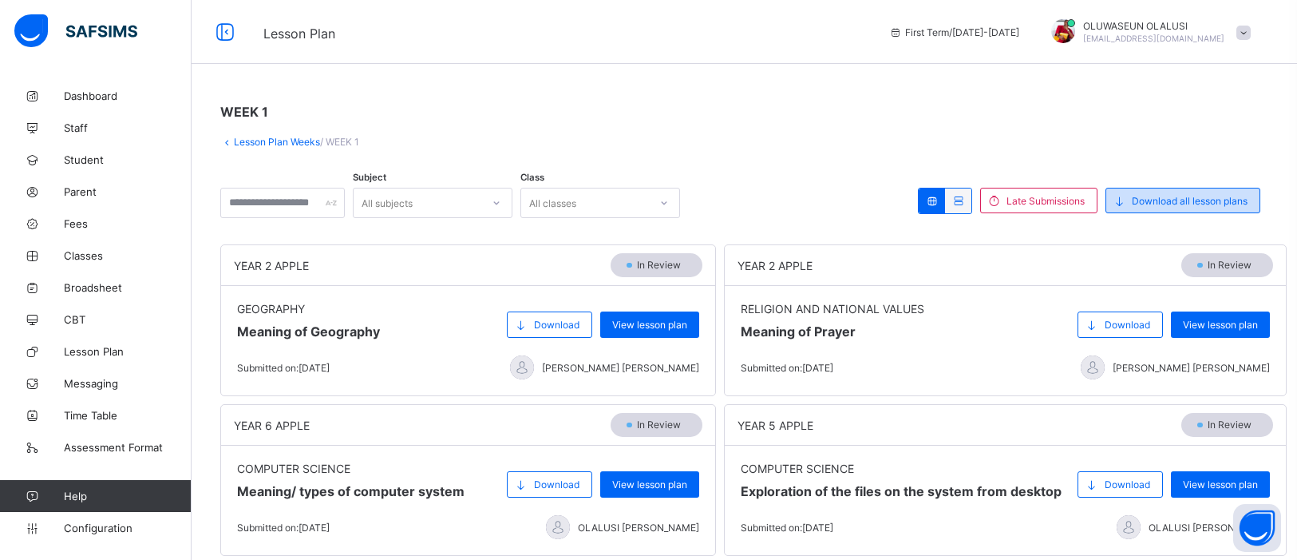
click at [1146, 191] on div "Download all lesson plans" at bounding box center [1182, 201] width 155 height 26
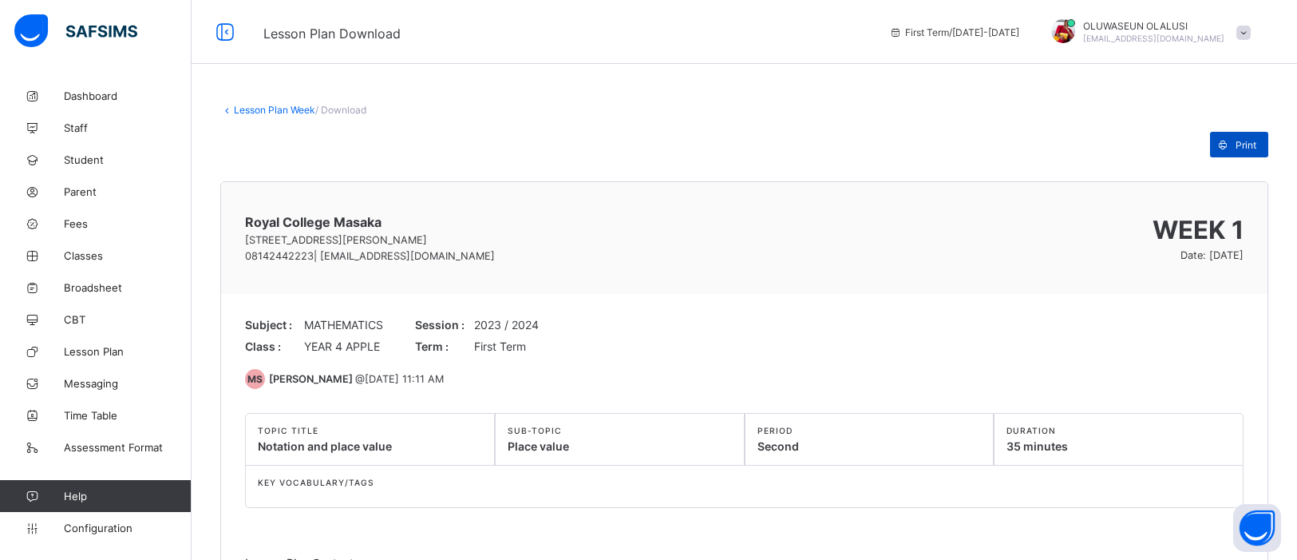
click at [1252, 146] on span "Print" at bounding box center [1246, 145] width 21 height 12
